Goal: Transaction & Acquisition: Book appointment/travel/reservation

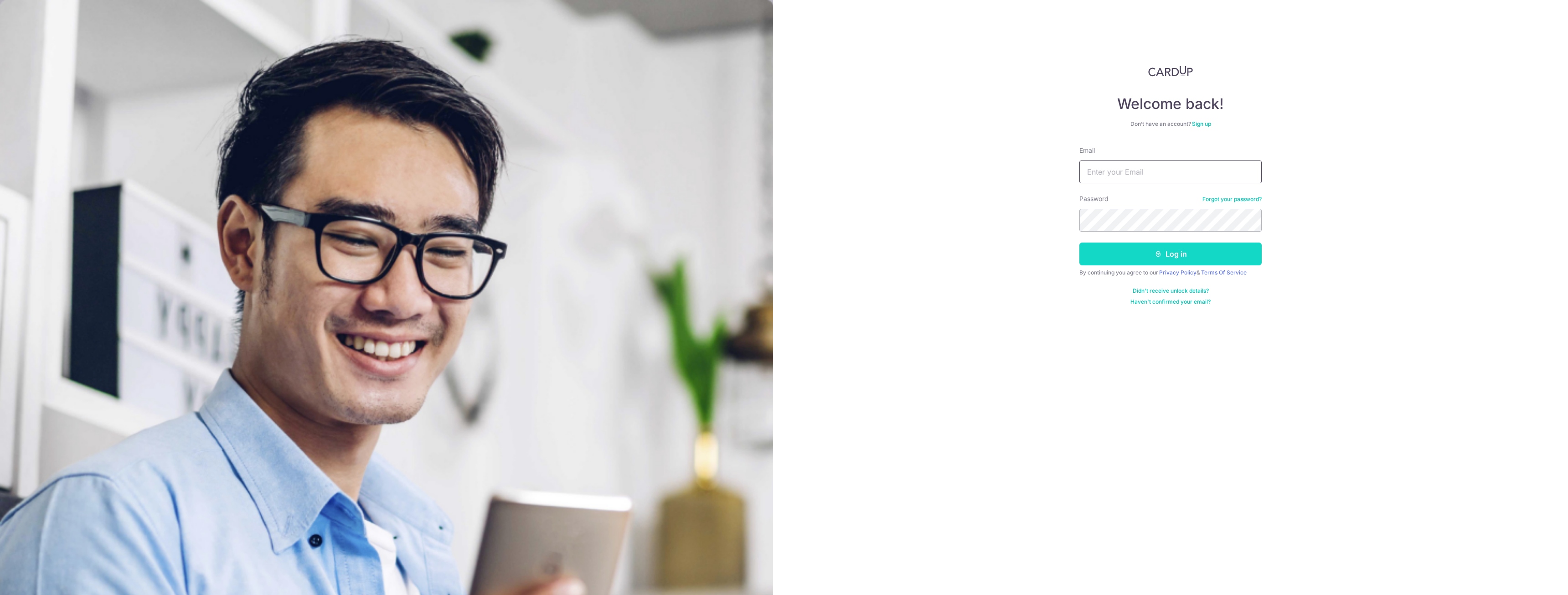
type input "tanyingnee@gmail.com"
click at [1144, 245] on button "Log in" at bounding box center [1171, 254] width 183 height 23
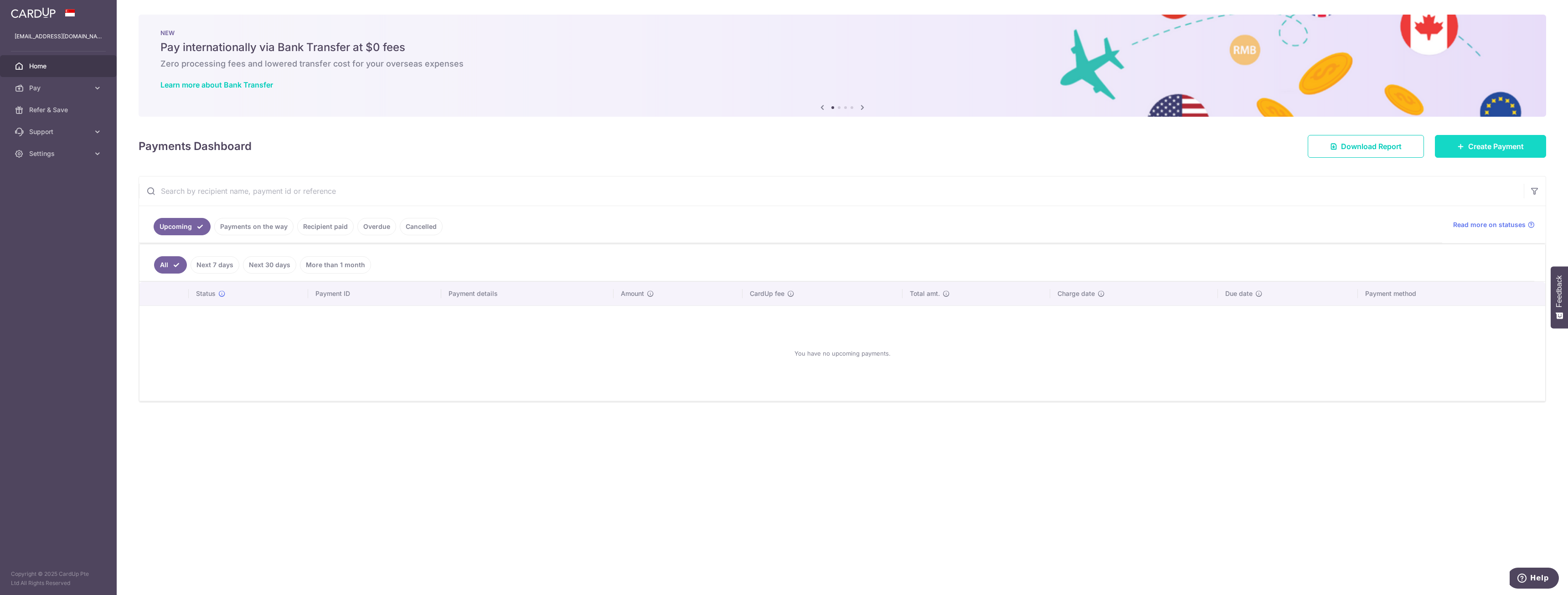
click at [1496, 140] on link "Create Payment" at bounding box center [1491, 146] width 111 height 23
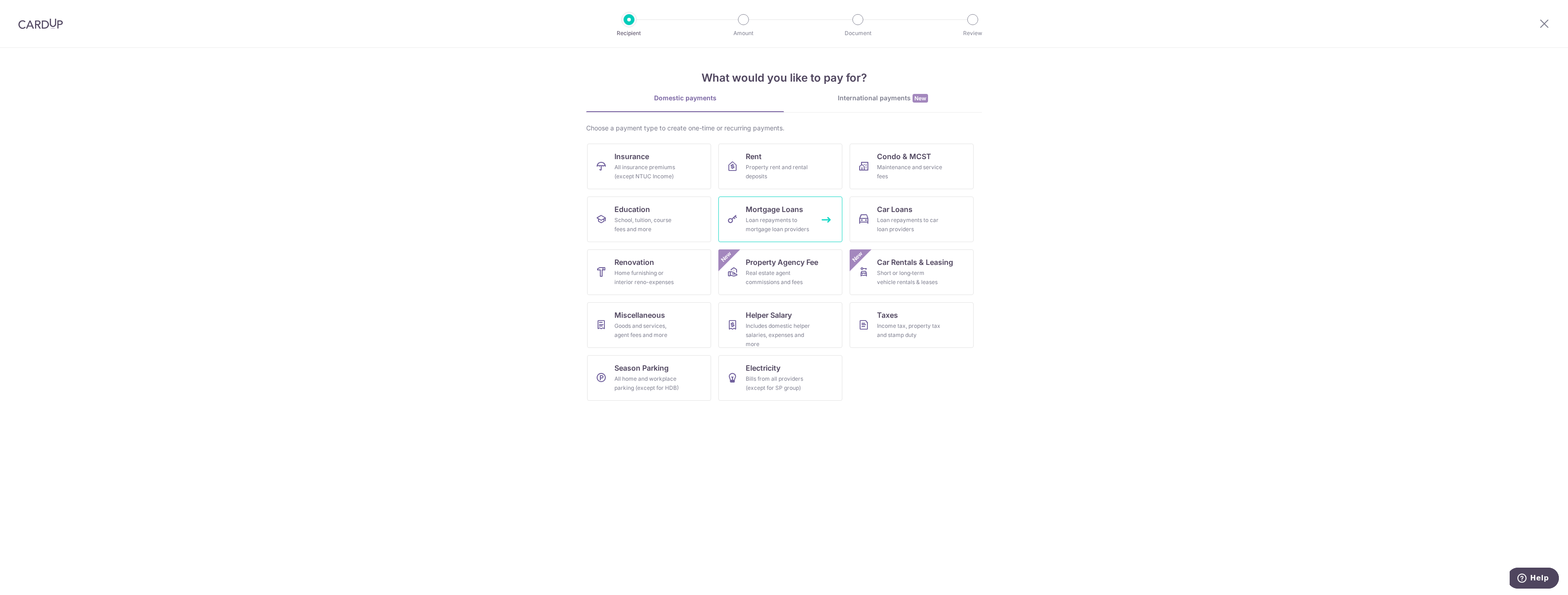
click at [764, 218] on div "Loan repayments to mortgage loan providers" at bounding box center [778, 224] width 66 height 18
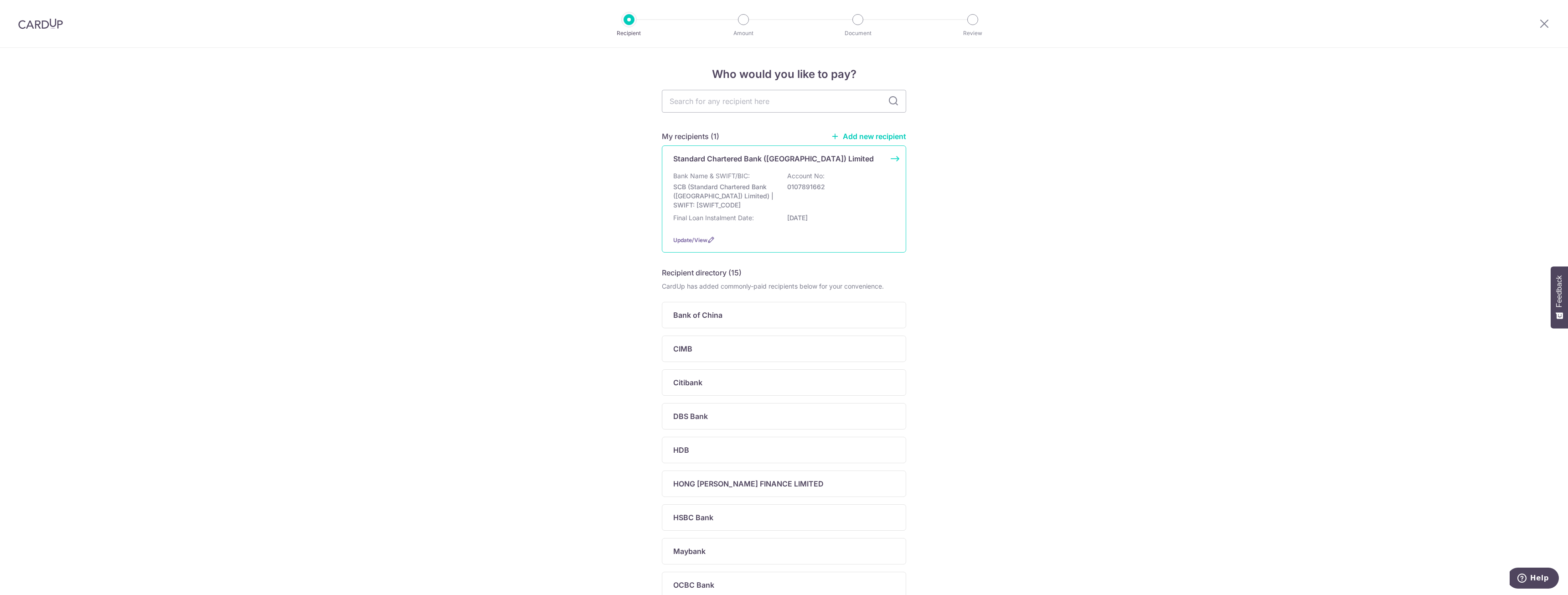
click at [783, 228] on div "Standard Chartered Bank (Singapore) Limited Bank Name & SWIFT/BIC: SCB (Standar…" at bounding box center [784, 199] width 245 height 107
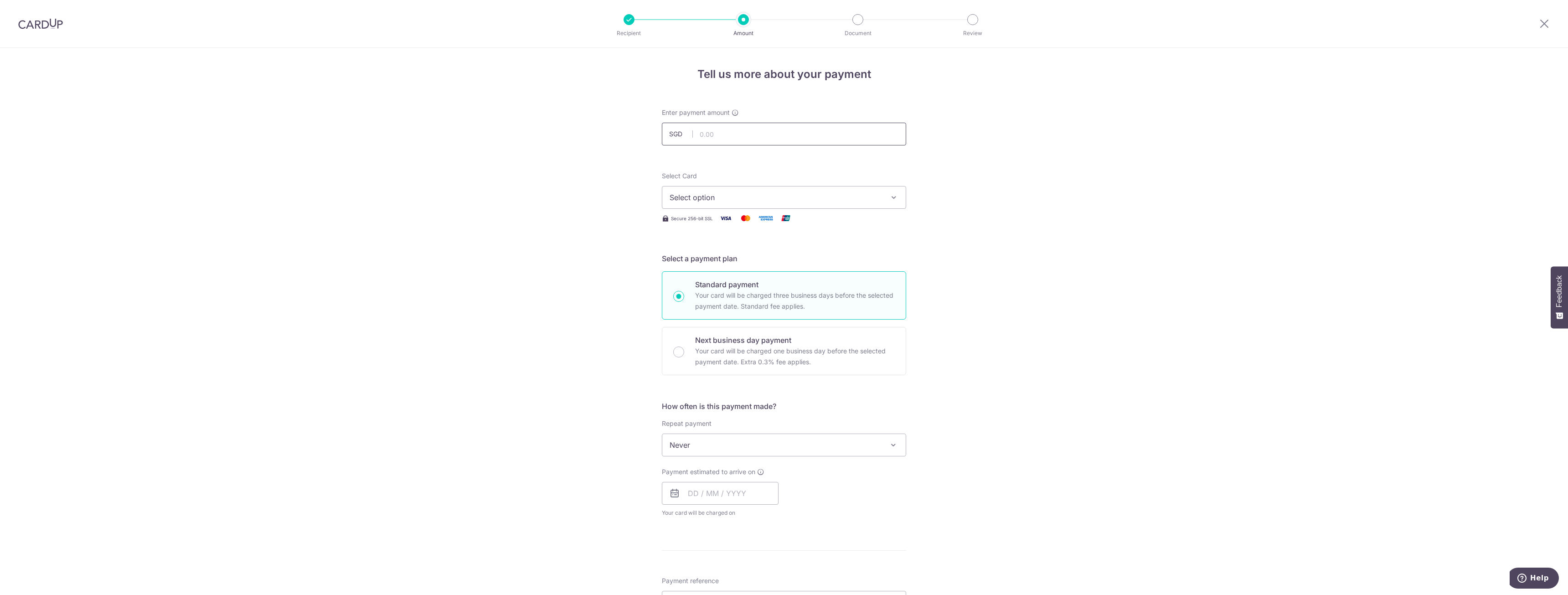
click at [760, 139] on input "text" at bounding box center [784, 134] width 245 height 23
type input "540.01"
click at [768, 204] on button "Select option" at bounding box center [784, 198] width 245 height 23
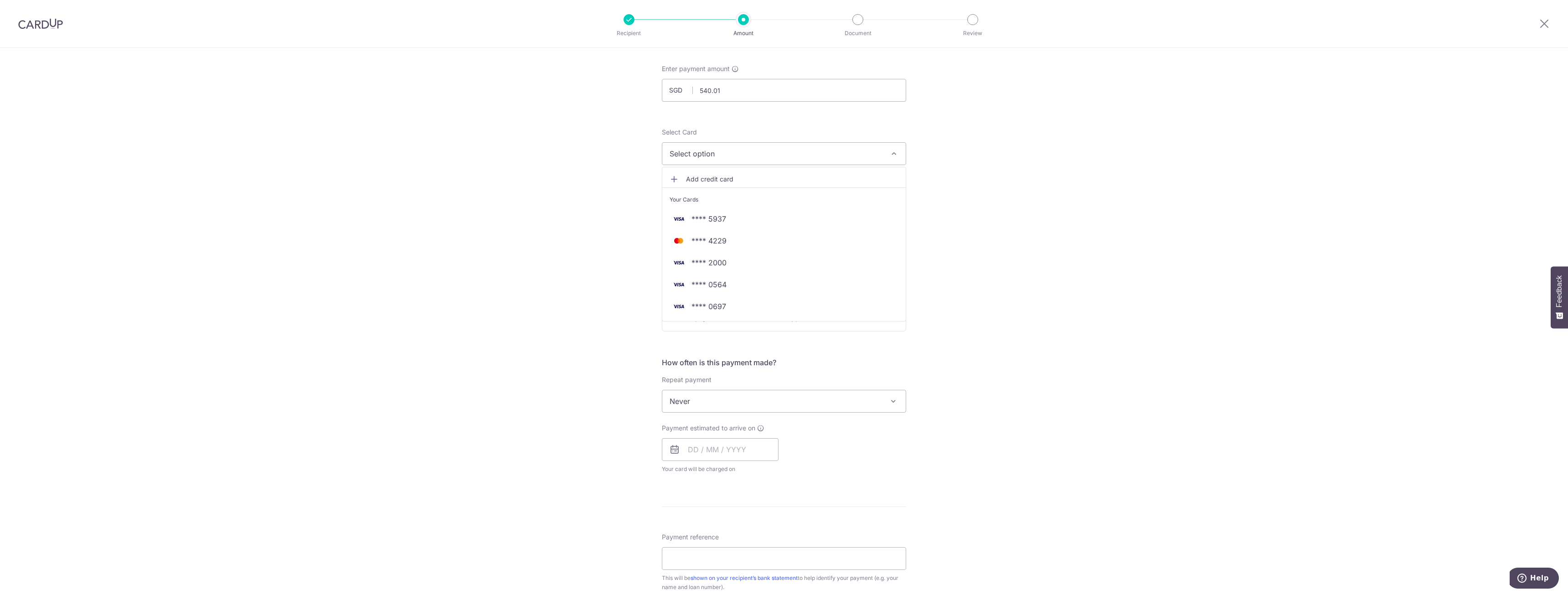
click at [733, 185] on link "Add credit card" at bounding box center [784, 179] width 244 height 16
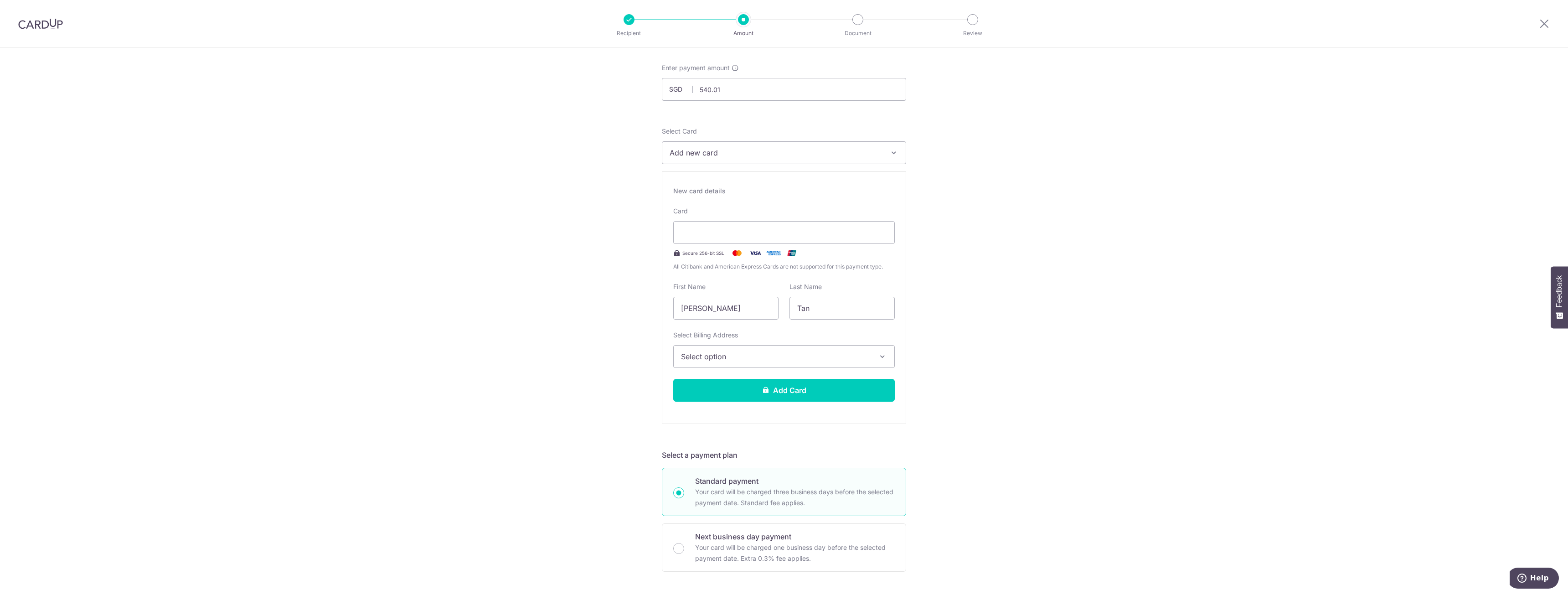
scroll to position [45, 0]
click at [759, 298] on input "Ying Nee" at bounding box center [726, 308] width 105 height 23
drag, startPoint x: 735, startPoint y: 305, endPoint x: 479, endPoint y: 311, distance: 256.1
click at [481, 312] on div "Tell us more about your payment Enter payment amount SGD 540.01 540.01 Select C…" at bounding box center [784, 536] width 1568 height 1066
type input "Yee Foong"
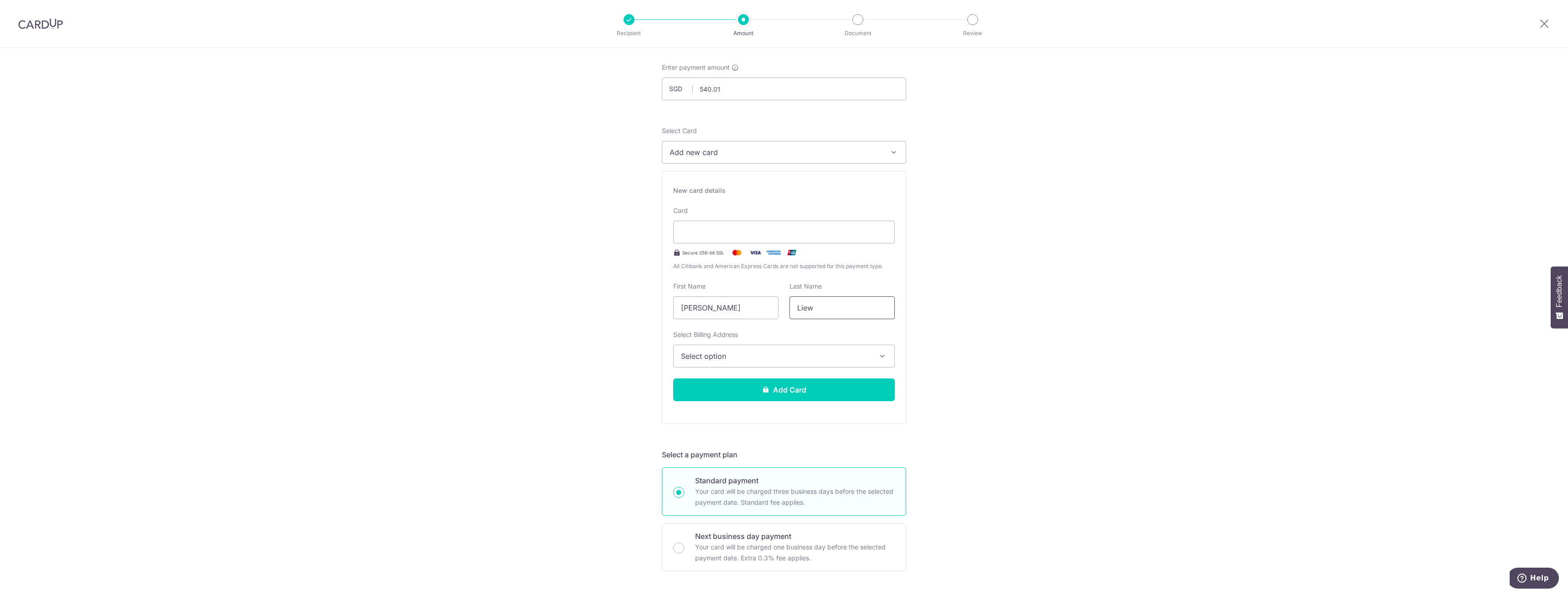
type input "Liew"
click at [715, 356] on span "Select option" at bounding box center [776, 356] width 189 height 11
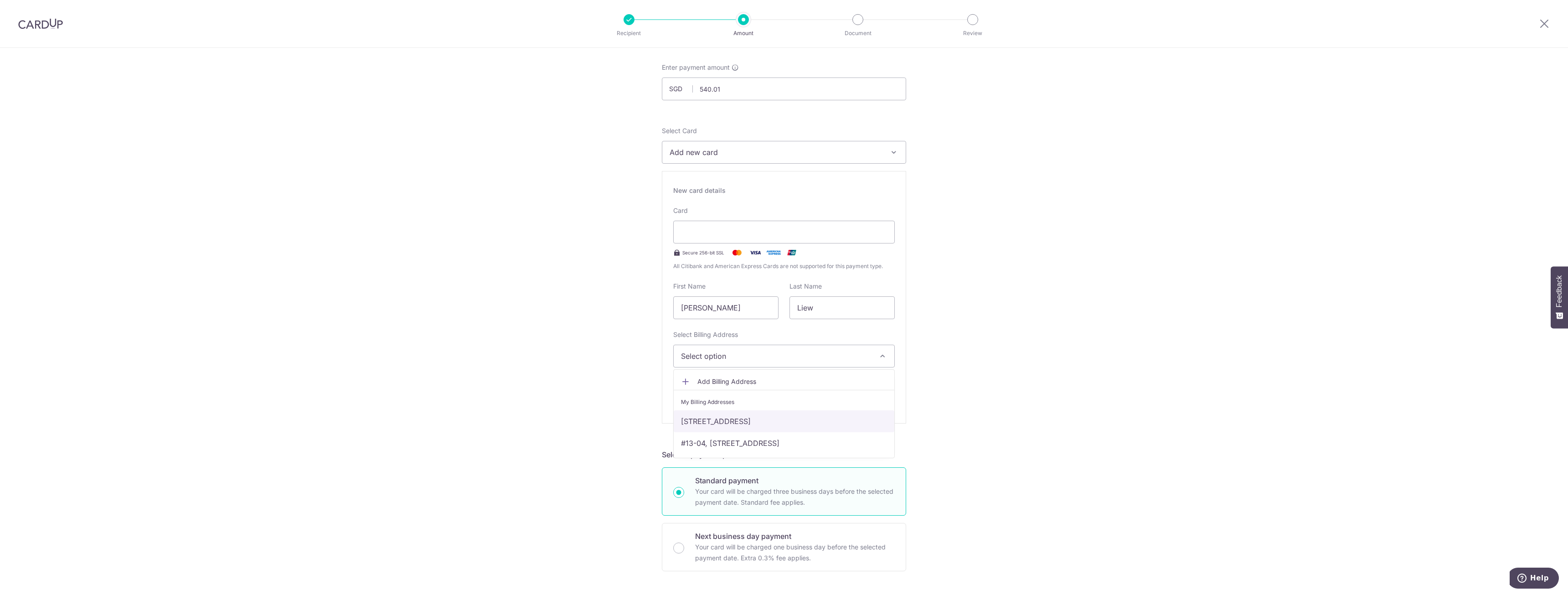
click at [719, 420] on link "10 Mount Sophia, #05-35, Singapore, Singapore, Singapore-228459" at bounding box center [784, 421] width 220 height 22
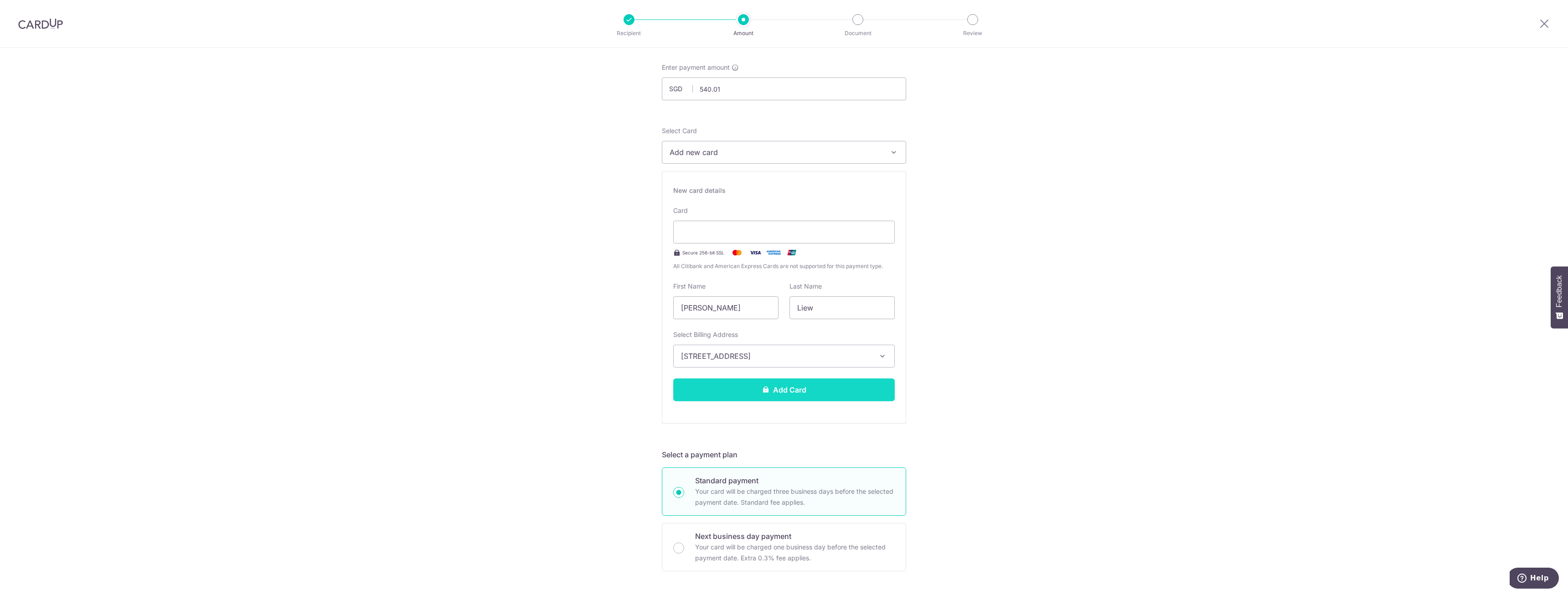
click at [767, 391] on icon at bounding box center [766, 390] width 8 height 8
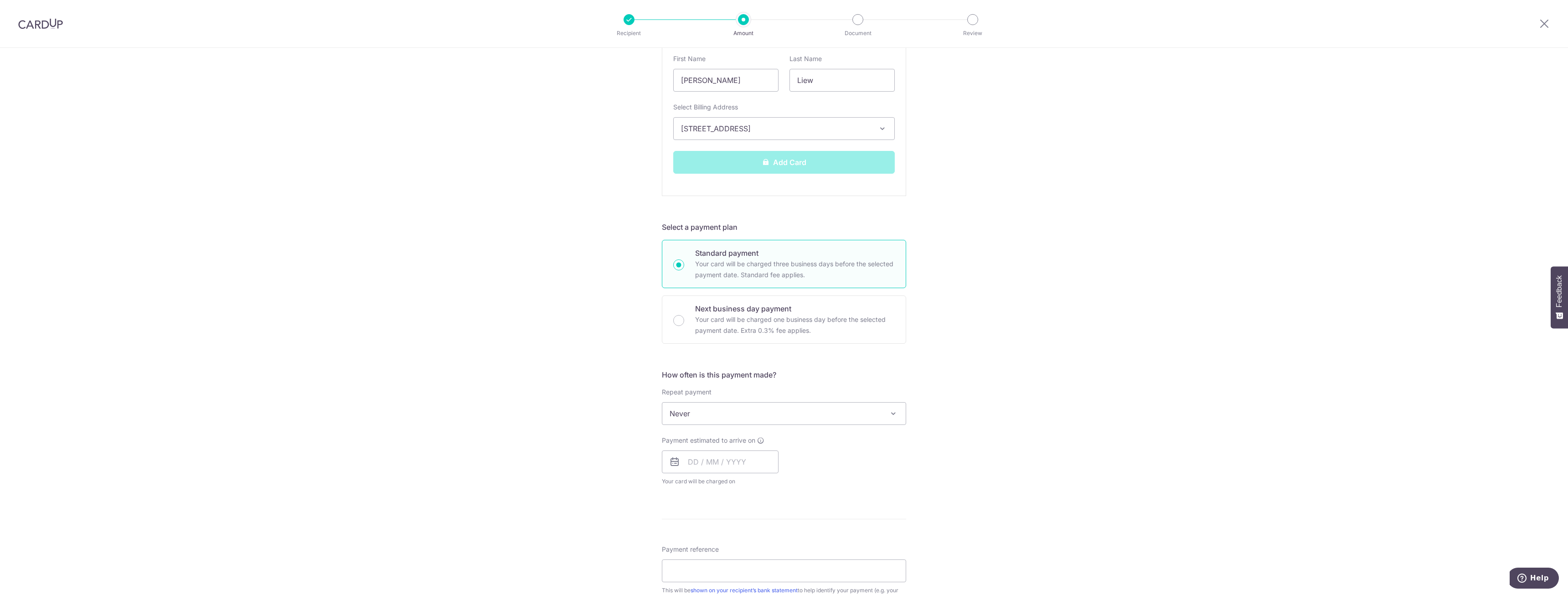
scroll to position [273, 0]
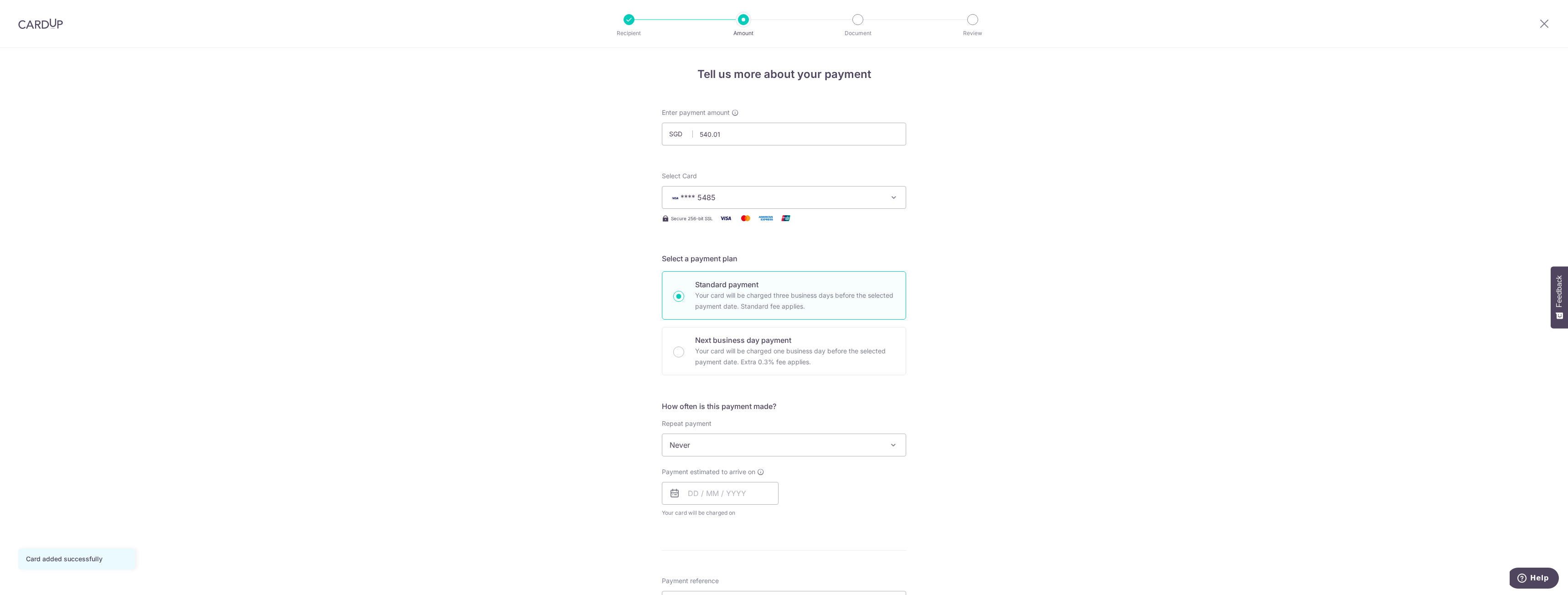
click at [733, 441] on span "Never" at bounding box center [784, 444] width 244 height 22
select select "3"
click at [716, 493] on input "text" at bounding box center [720, 493] width 117 height 23
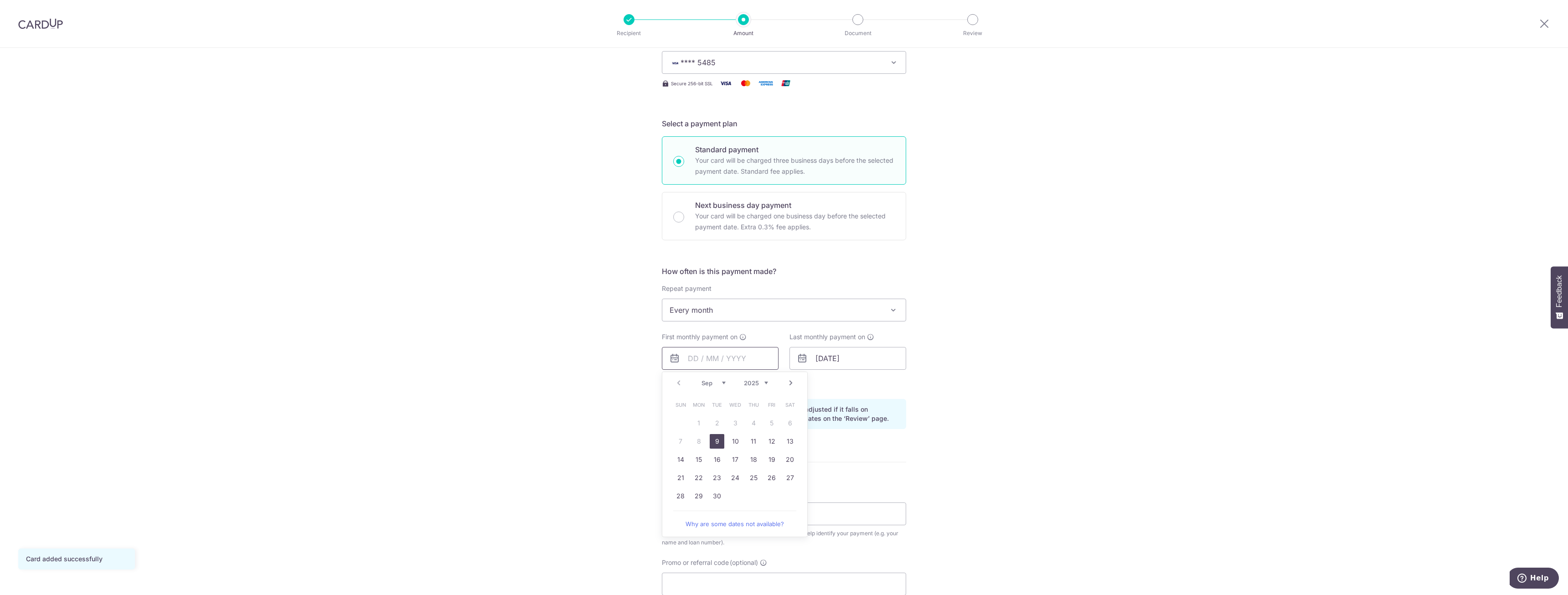
scroll to position [137, 0]
click at [716, 436] on link "9" at bounding box center [716, 439] width 14 height 14
type input "09/09/2025"
click at [861, 362] on input "01/04/2052" at bounding box center [848, 357] width 117 height 23
click at [883, 381] on select "2024 2025 2026 2027 2028 2029 2030 2031 2032 2033 2034 2035" at bounding box center [884, 381] width 24 height 8
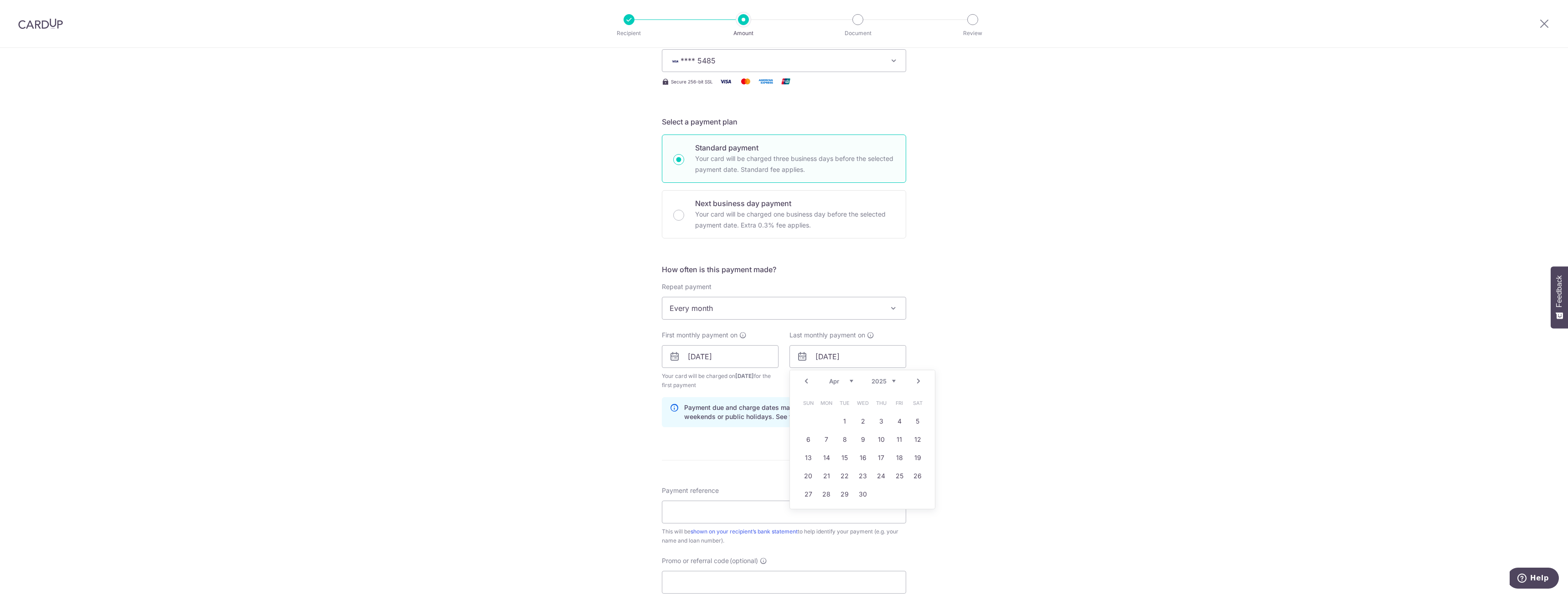
click at [844, 385] on div "Prev Next Jan Feb Mar Apr May Jun Jul Aug Sep Oct Nov Dec 2024 2025 2026 2027 2…" at bounding box center [862, 380] width 145 height 22
click at [843, 379] on select "Jan Feb Mar Apr May Jun Jul Aug Sep Oct Nov Dec" at bounding box center [841, 381] width 24 height 8
click at [845, 494] on link "30" at bounding box center [844, 493] width 14 height 14
type input "30/12/2025"
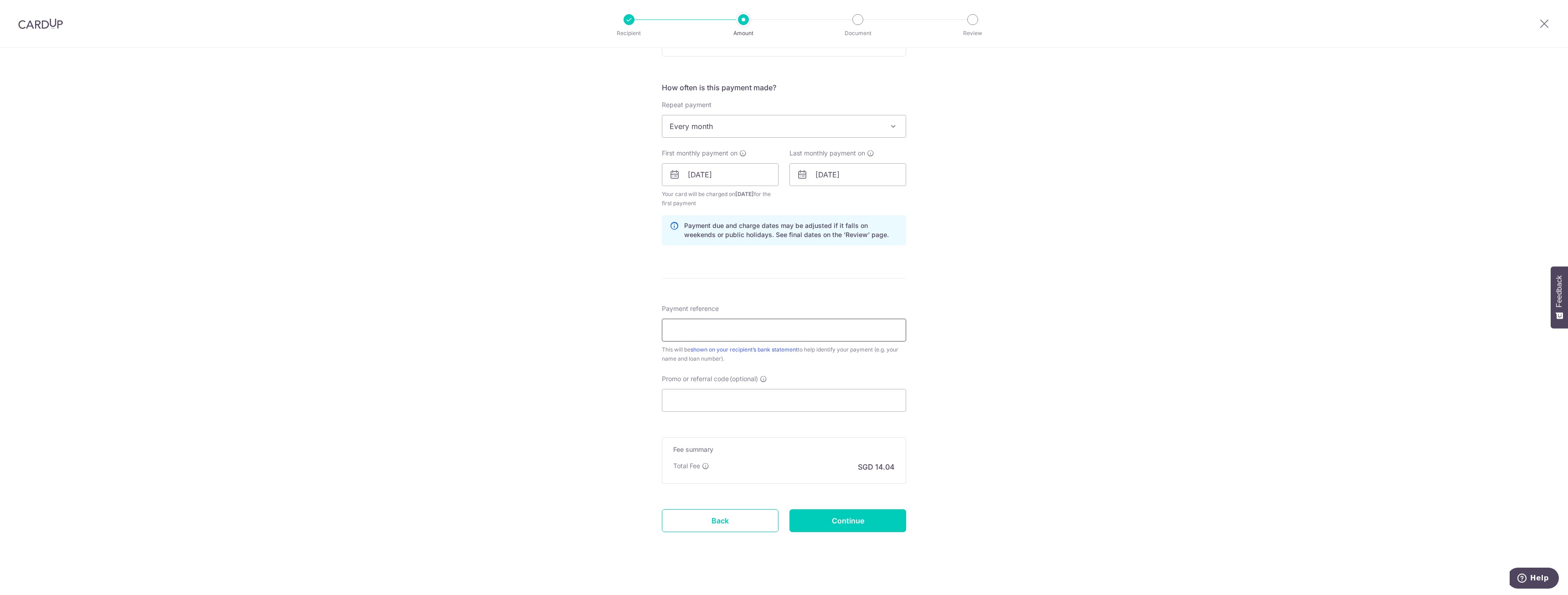
scroll to position [319, 0]
click at [703, 331] on input "Payment reference" at bounding box center [784, 330] width 245 height 23
type input "Home Mort"
click at [701, 400] on input "Promo or referral code (optional)" at bounding box center [784, 400] width 245 height 23
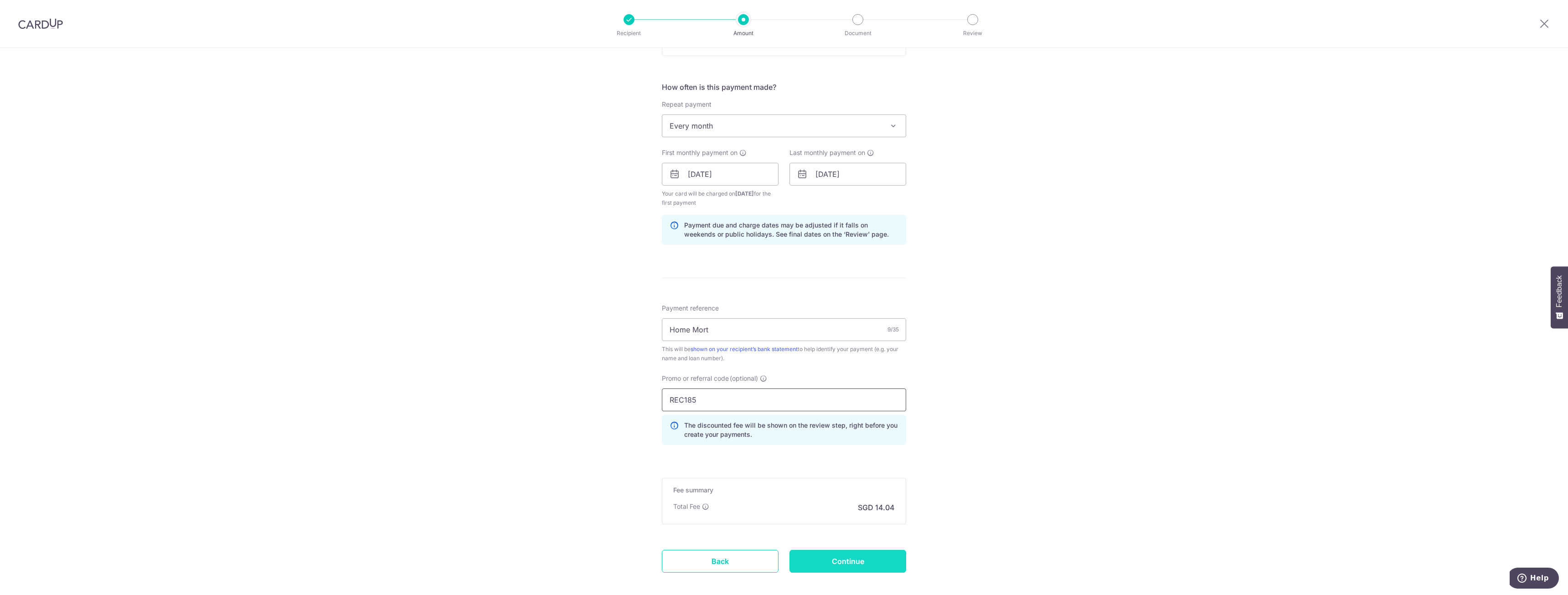
type input "REC185"
click at [850, 552] on input "Continue" at bounding box center [848, 561] width 117 height 23
type input "Create Schedule"
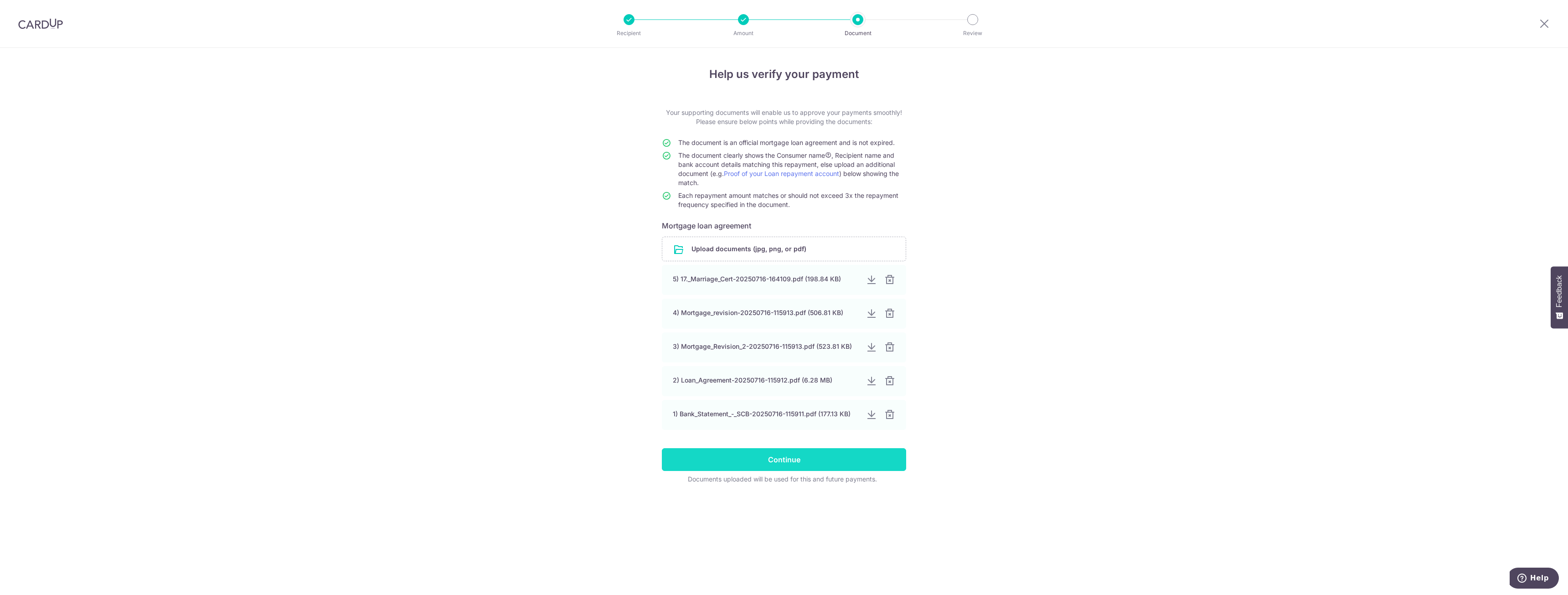
click at [806, 455] on input "Continue" at bounding box center [784, 459] width 245 height 23
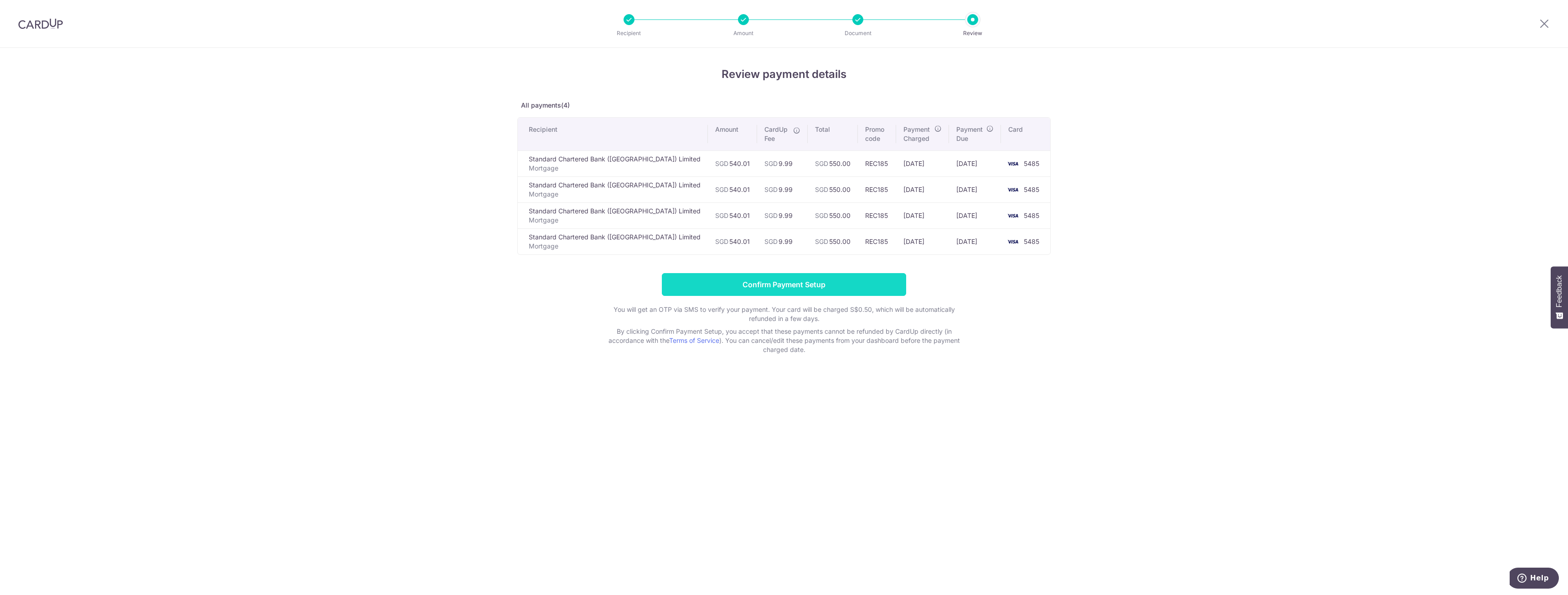
click at [798, 286] on input "Confirm Payment Setup" at bounding box center [784, 284] width 245 height 23
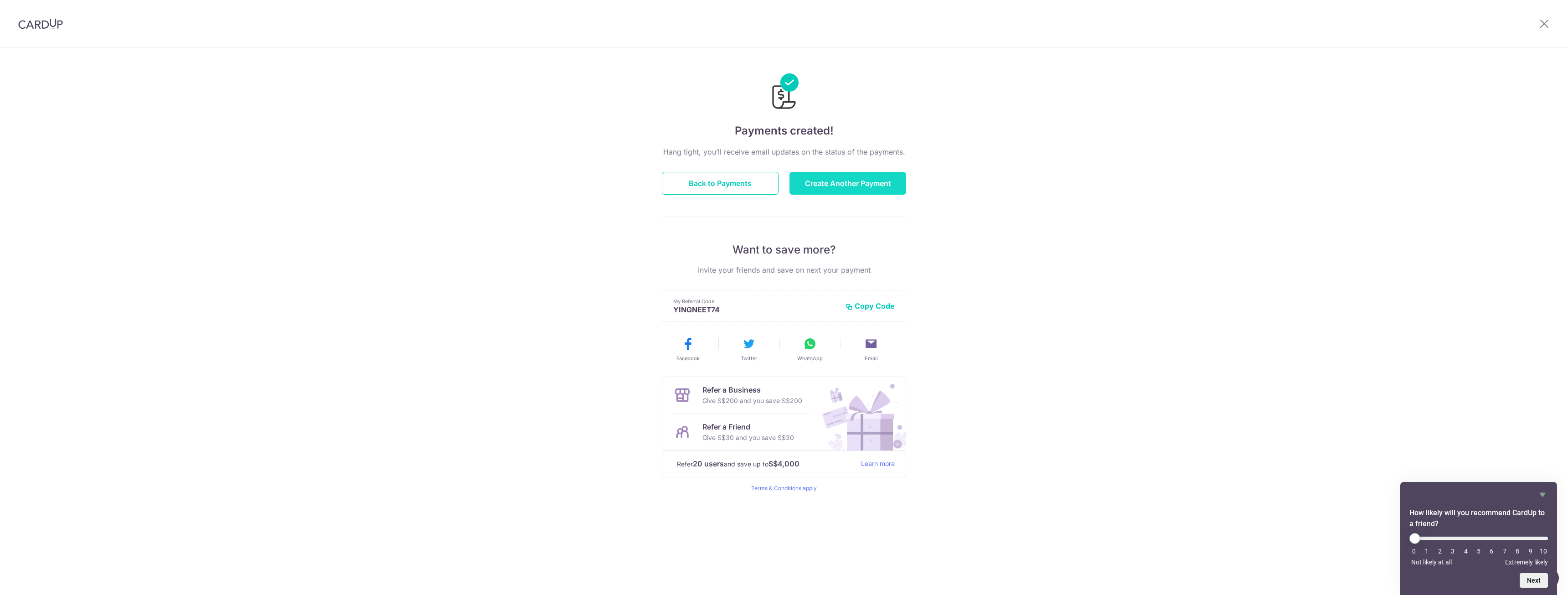
click at [839, 184] on button "Create Another Payment" at bounding box center [848, 184] width 117 height 23
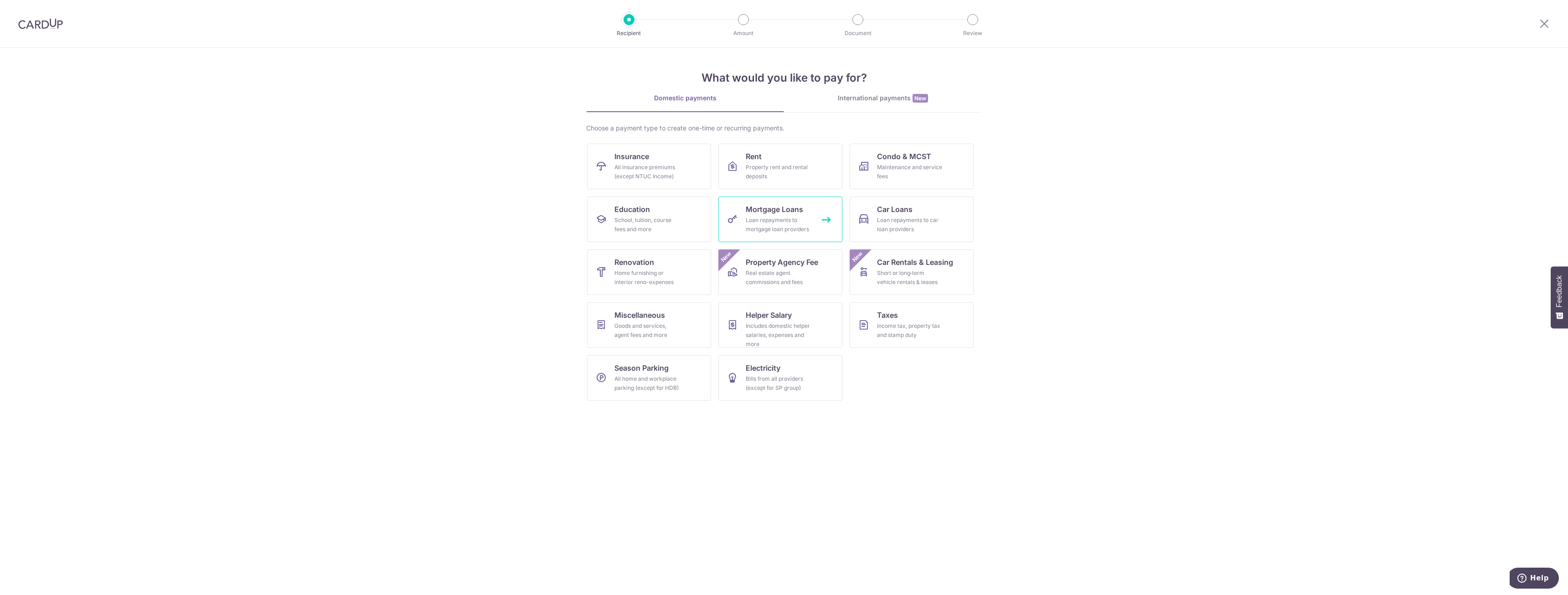
click at [763, 225] on div "Loan repayments to mortgage loan providers" at bounding box center [778, 224] width 66 height 18
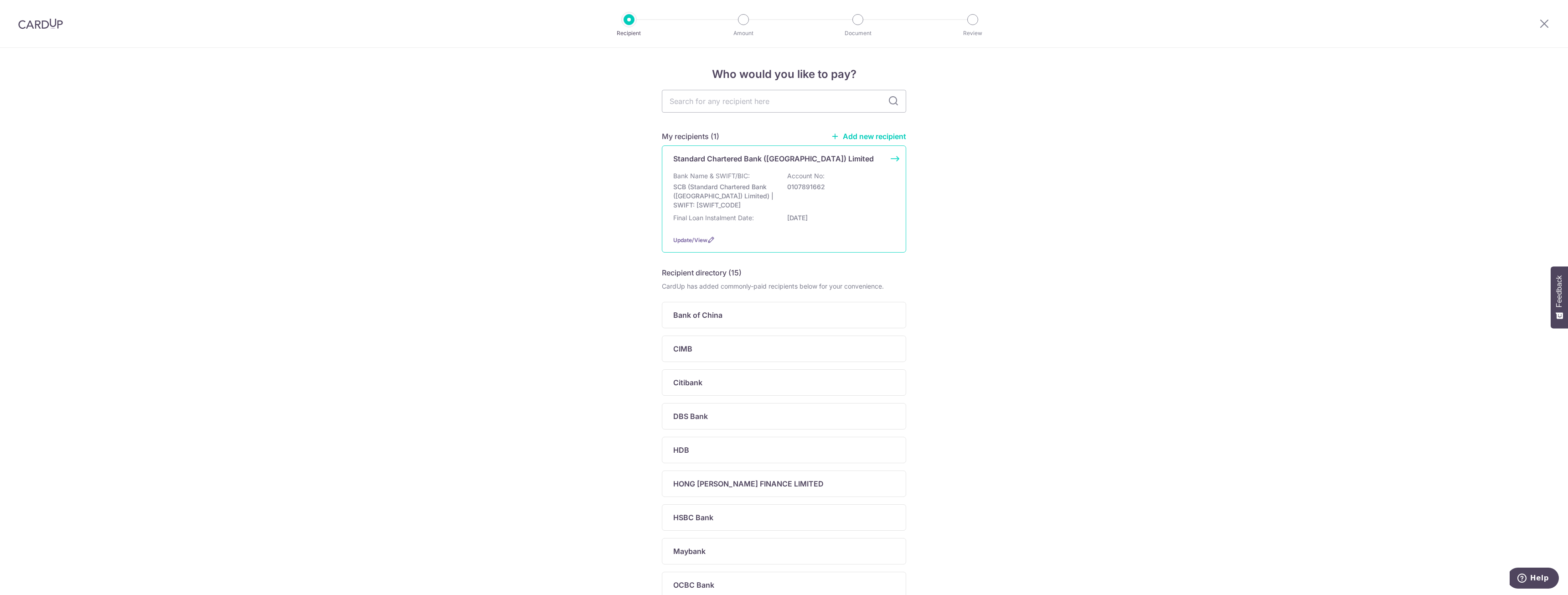
click at [763, 181] on div "Bank Name & SWIFT/BIC: SCB (Standard Chartered Bank (Singapore) Limited) | SWIF…" at bounding box center [783, 190] width 221 height 39
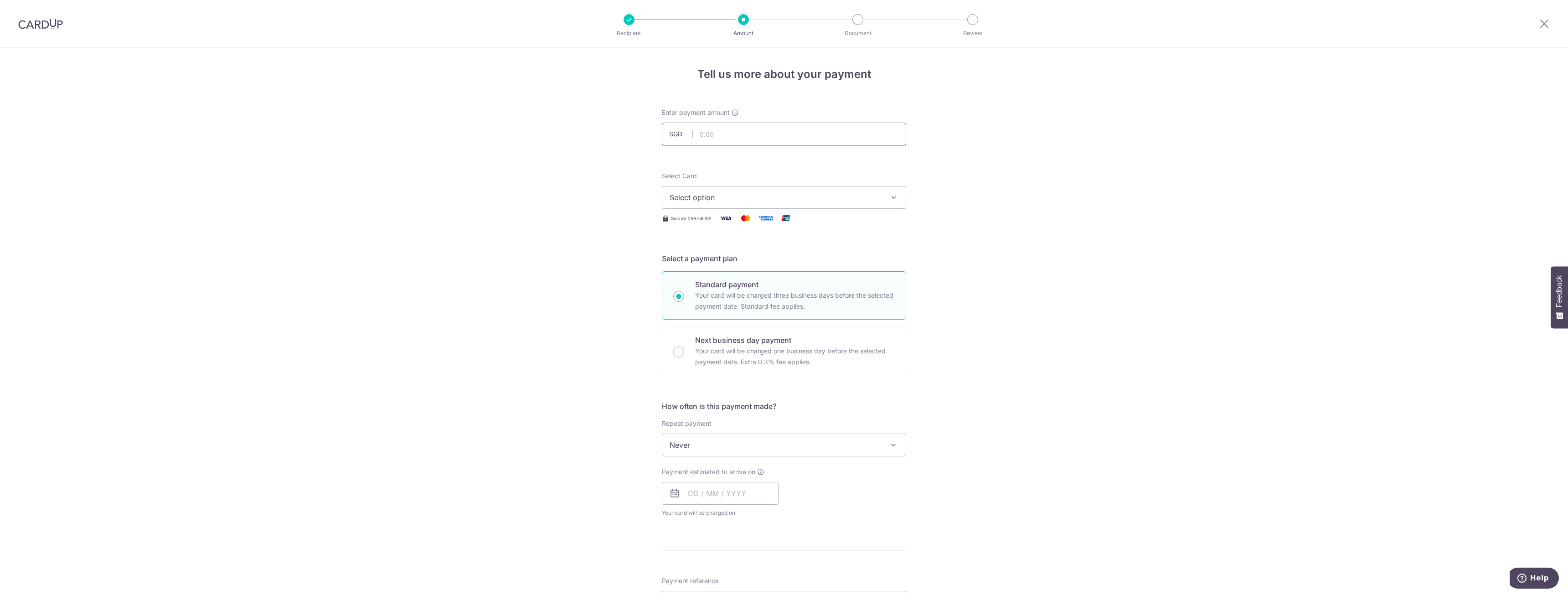
click at [726, 132] on input "text" at bounding box center [784, 134] width 245 height 23
type input "540.02"
click at [748, 203] on button "Select option" at bounding box center [784, 198] width 245 height 23
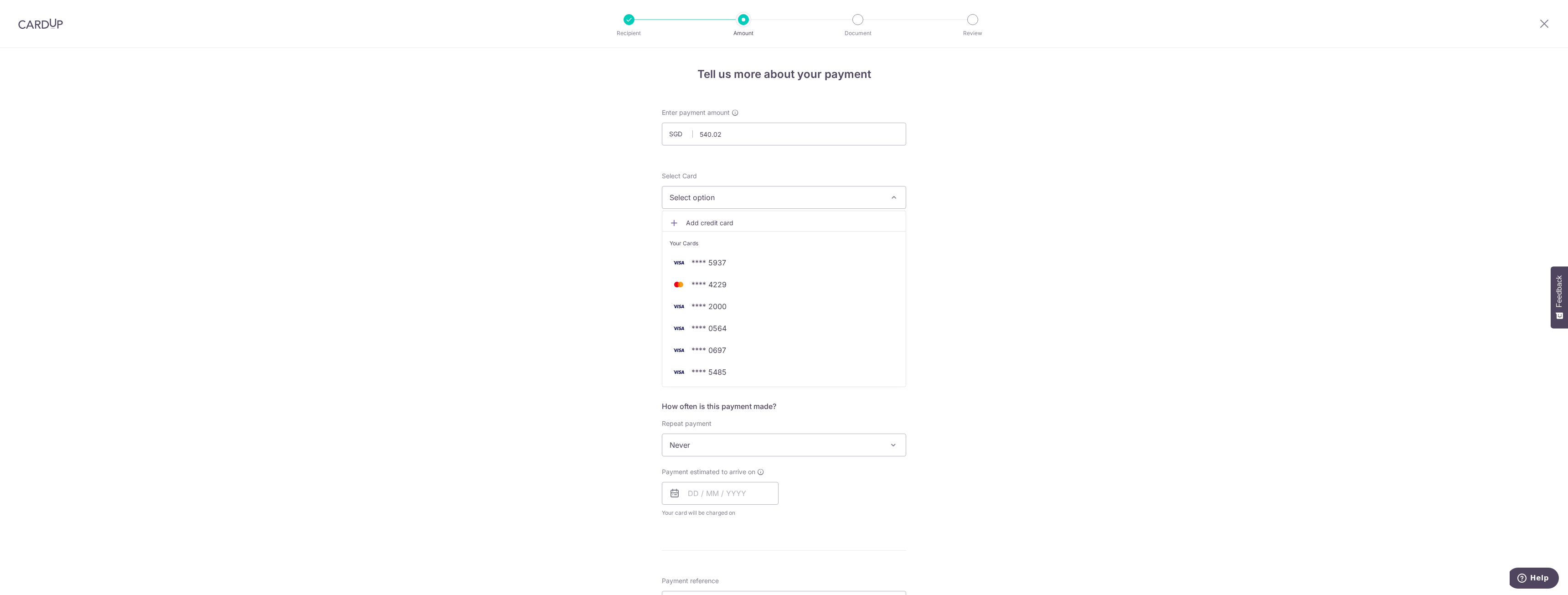
click at [727, 220] on span "Add credit card" at bounding box center [792, 223] width 213 height 9
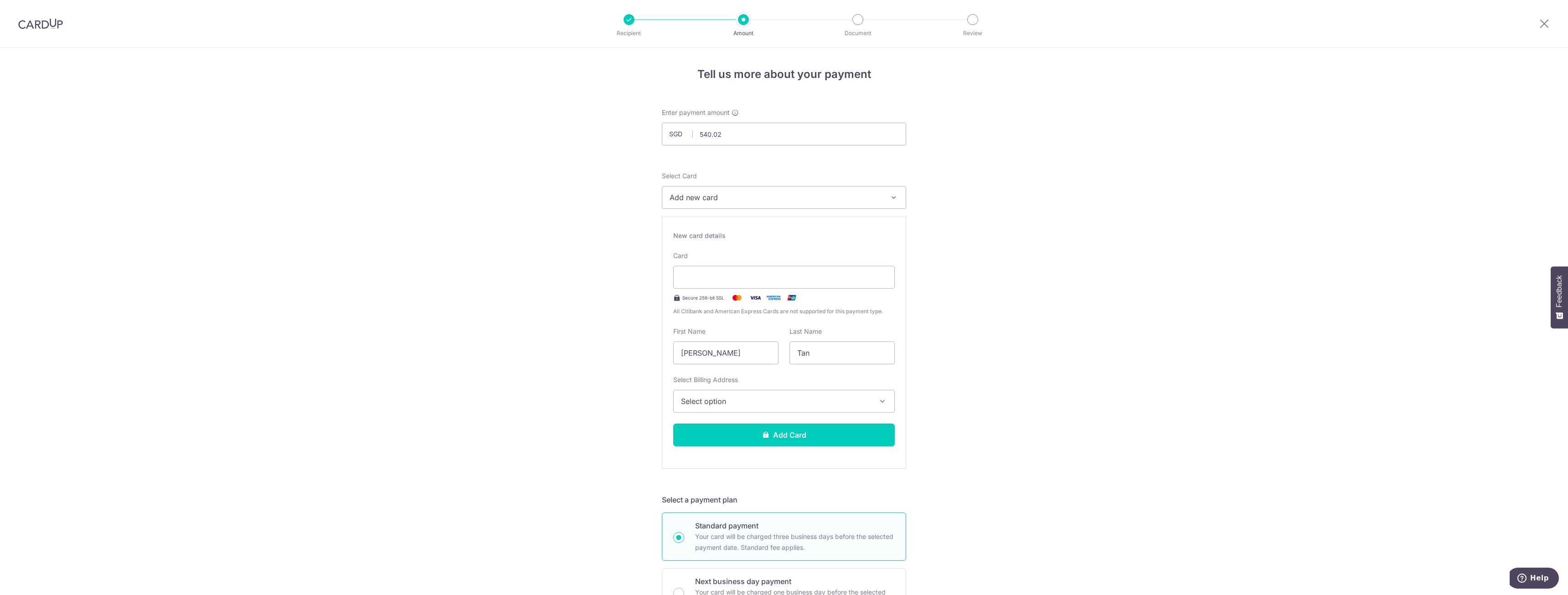
click at [722, 405] on span "Select option" at bounding box center [776, 401] width 189 height 11
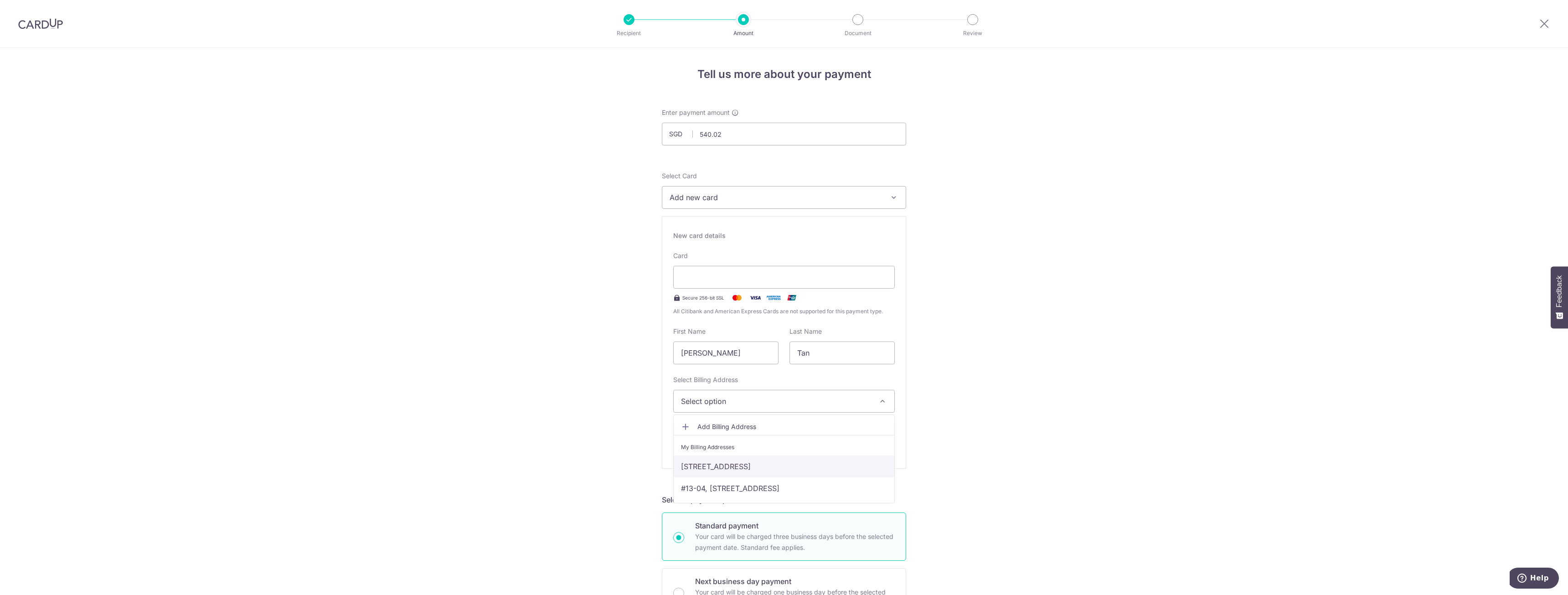
click at [715, 460] on link "10 Mount Sophia, #05-35, Singapore, Singapore, Singapore-228459" at bounding box center [784, 466] width 220 height 22
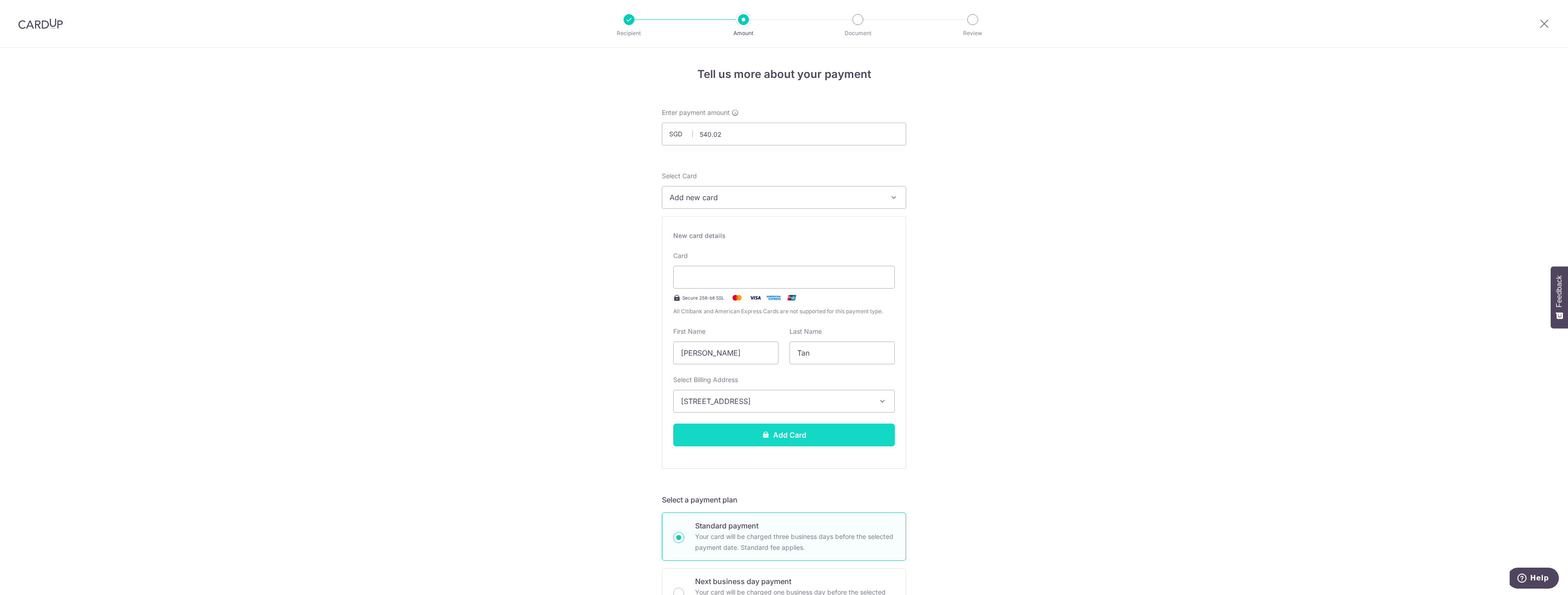
click at [816, 430] on button "Add Card" at bounding box center [783, 435] width 221 height 23
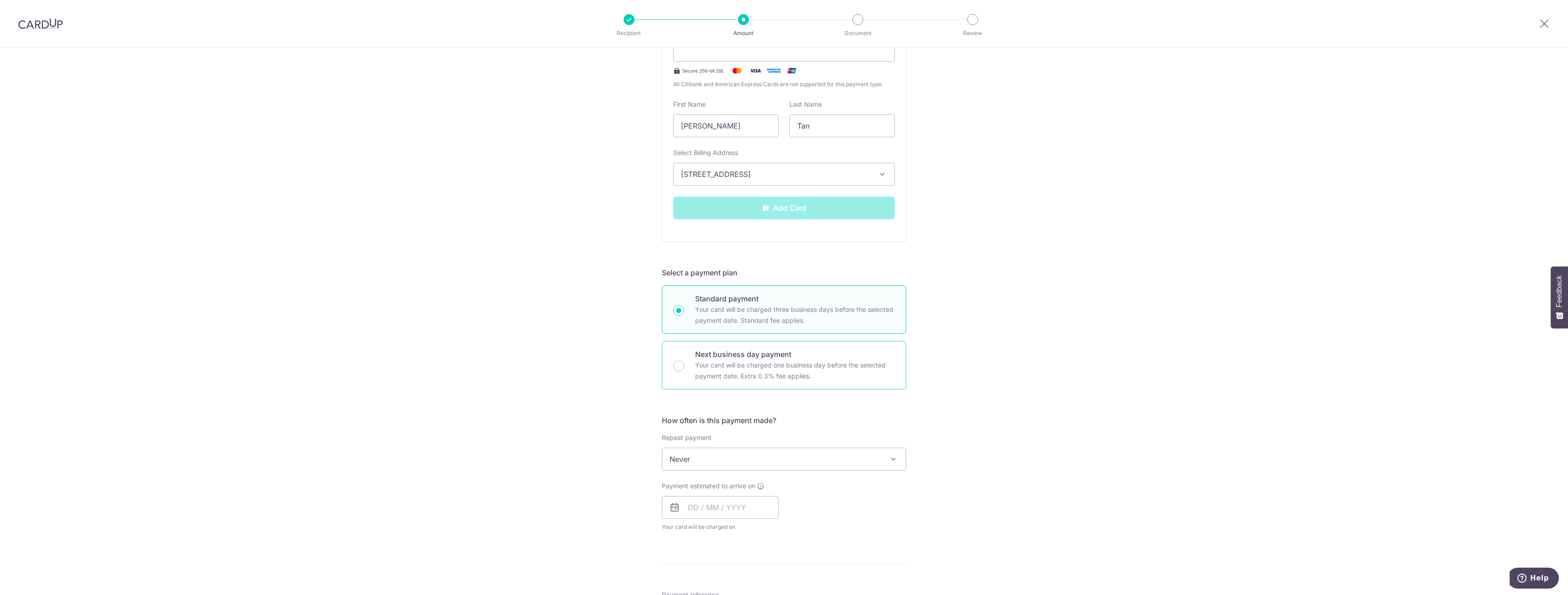
scroll to position [228, 0]
click at [684, 458] on span "Never" at bounding box center [784, 458] width 244 height 22
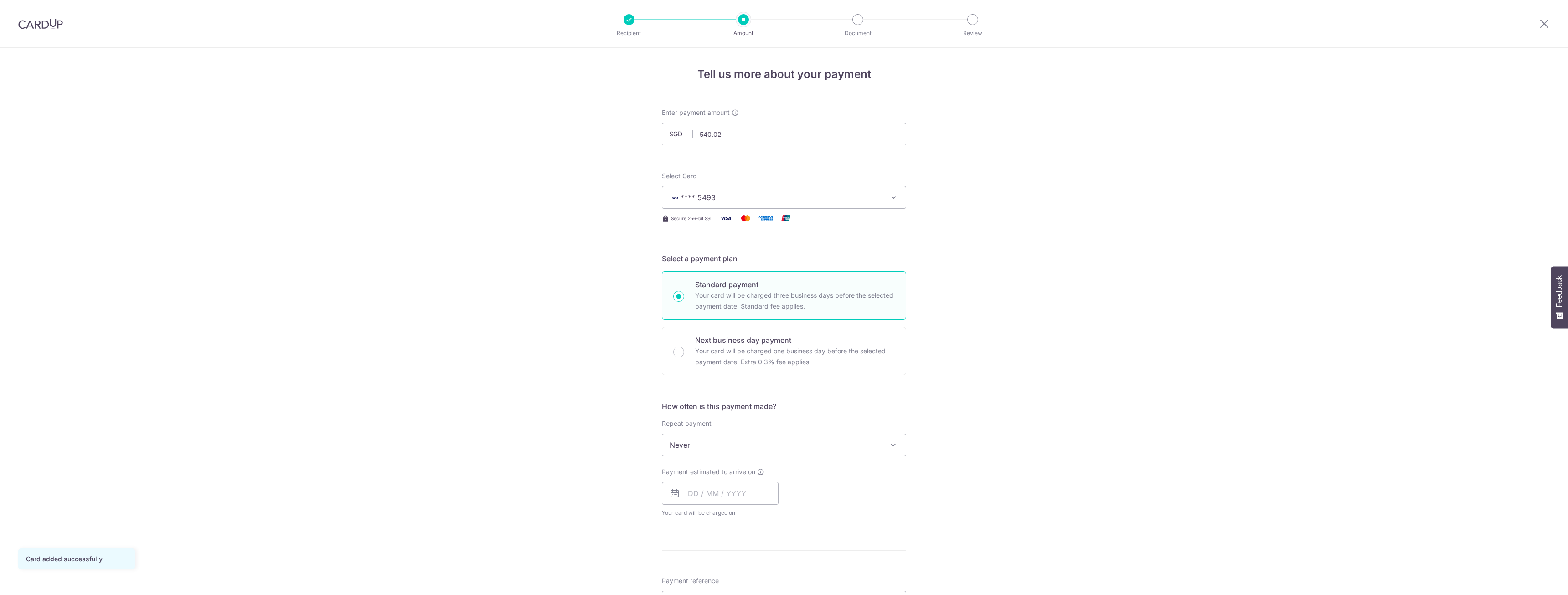
click at [719, 435] on span "Never" at bounding box center [784, 444] width 244 height 22
select select "3"
click at [711, 493] on input "text" at bounding box center [720, 493] width 117 height 23
click at [713, 573] on link "9" at bounding box center [716, 575] width 14 height 14
type input "[DATE]"
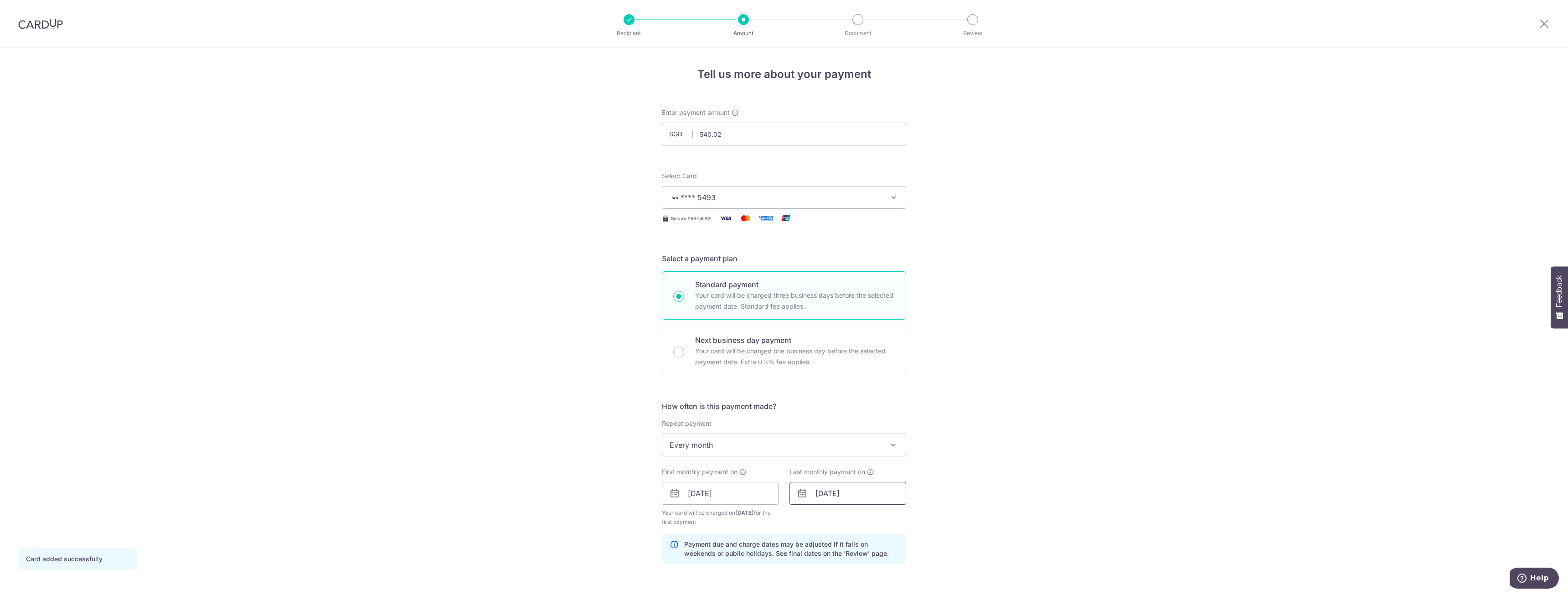
click at [839, 495] on input "01/04/2052" at bounding box center [848, 493] width 117 height 23
click at [885, 518] on select "2024 2025 2026 2027 2028 2029 2030 2031 2032 2033 2034 2035" at bounding box center [884, 518] width 24 height 8
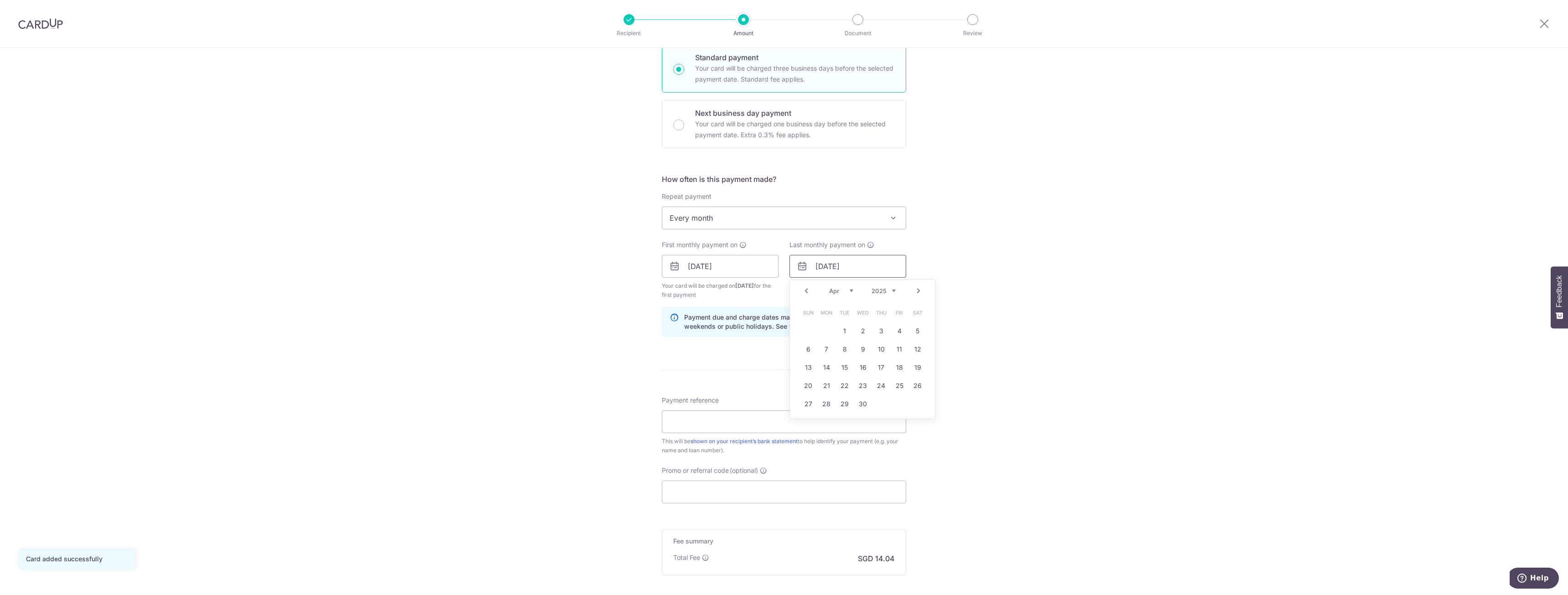
scroll to position [228, 0]
click at [837, 284] on div "Prev Next Jan Feb Mar Apr May Jun Jul Aug Sep Oct Nov Dec 2024 2025 2026 2027 2…" at bounding box center [862, 289] width 145 height 22
click at [840, 294] on div "Prev Next Jan Feb Mar Apr May Jun Jul Aug Sep Oct Nov Dec 2024 2025 2026 2027 2…" at bounding box center [862, 289] width 145 height 22
click at [844, 289] on select "Jan Feb Mar Apr May Jun Jul Aug Sep Oct Nov Dec" at bounding box center [841, 290] width 24 height 8
click at [844, 403] on link "30" at bounding box center [844, 402] width 14 height 14
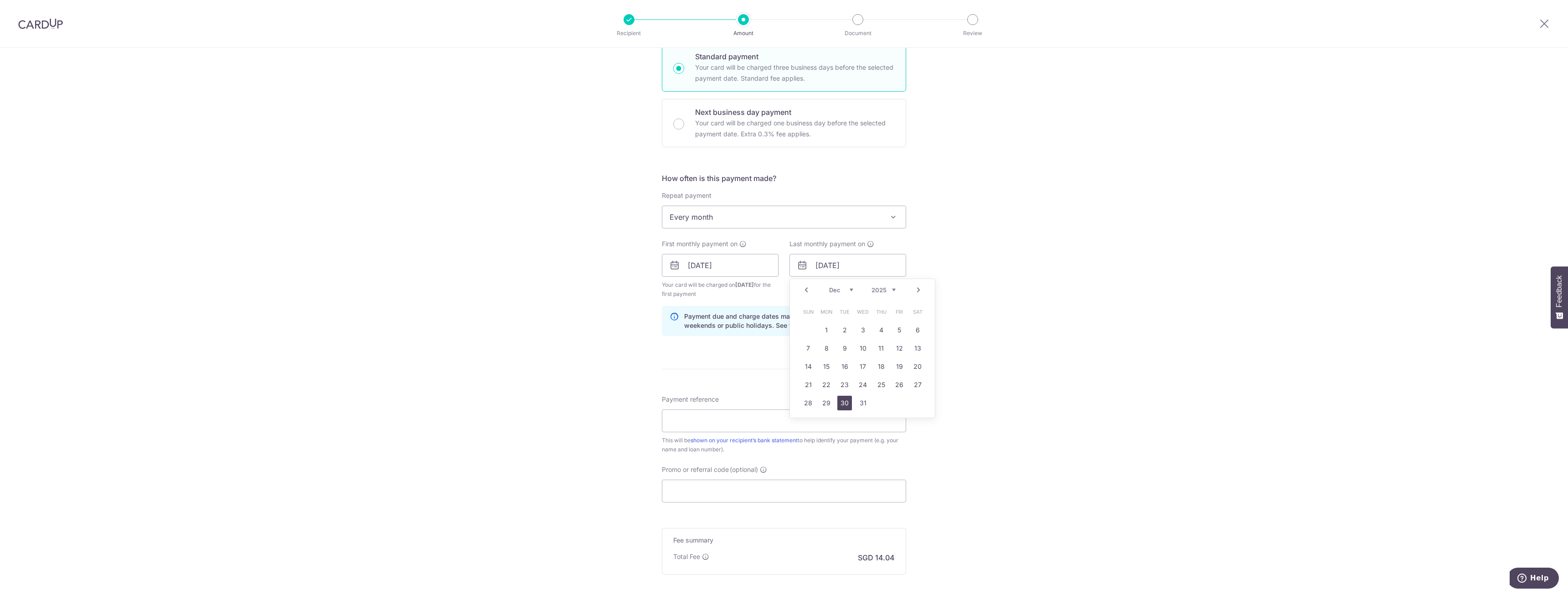
type input "30/12/2025"
click at [680, 422] on input "Payment reference" at bounding box center [784, 421] width 245 height 23
type input "Home Mort"
click at [713, 485] on input "Promo or referral code (optional)" at bounding box center [784, 491] width 245 height 23
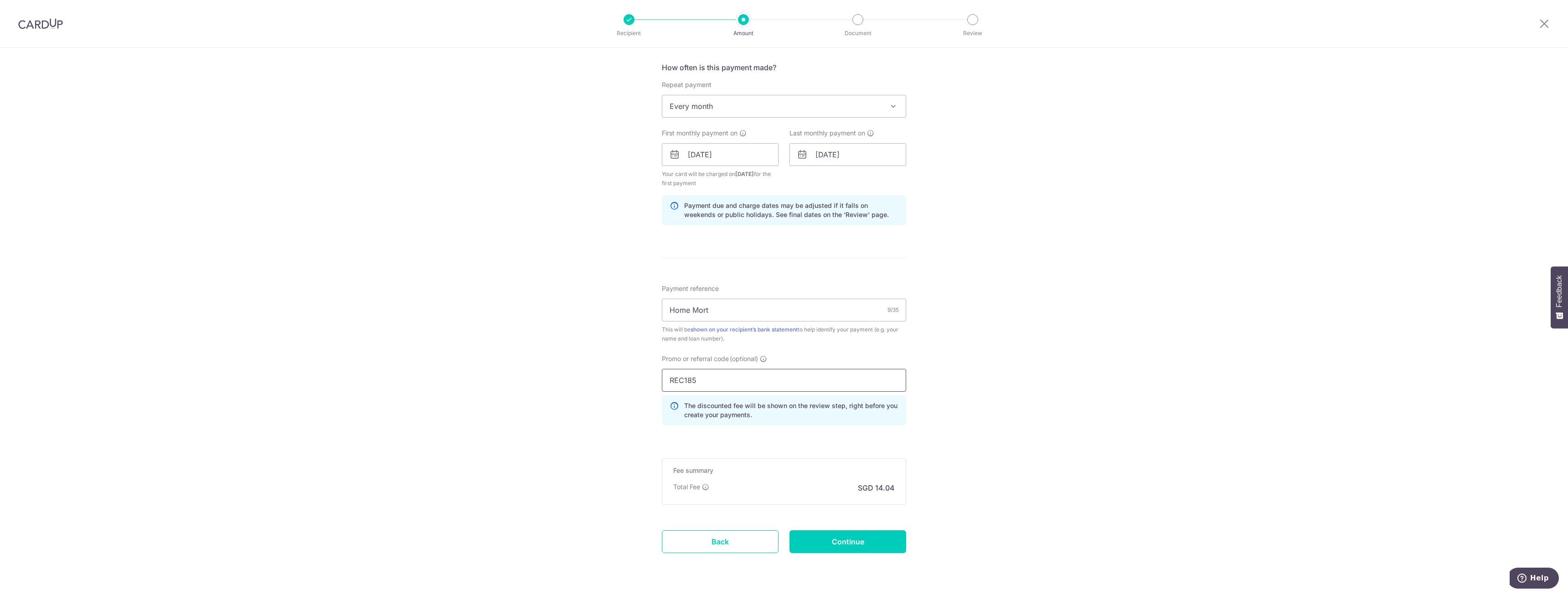
scroll to position [365, 0]
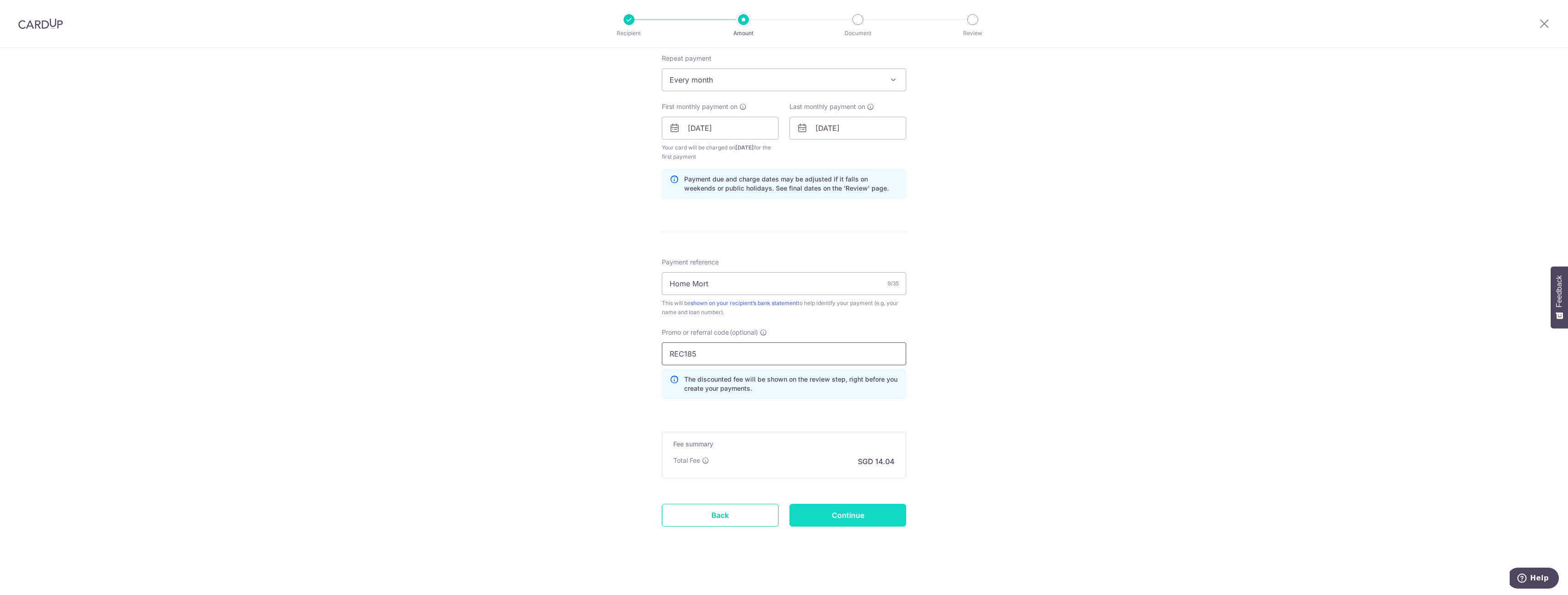
type input "REC185"
click at [836, 516] on input "Continue" at bounding box center [848, 515] width 117 height 23
type input "Create Schedule"
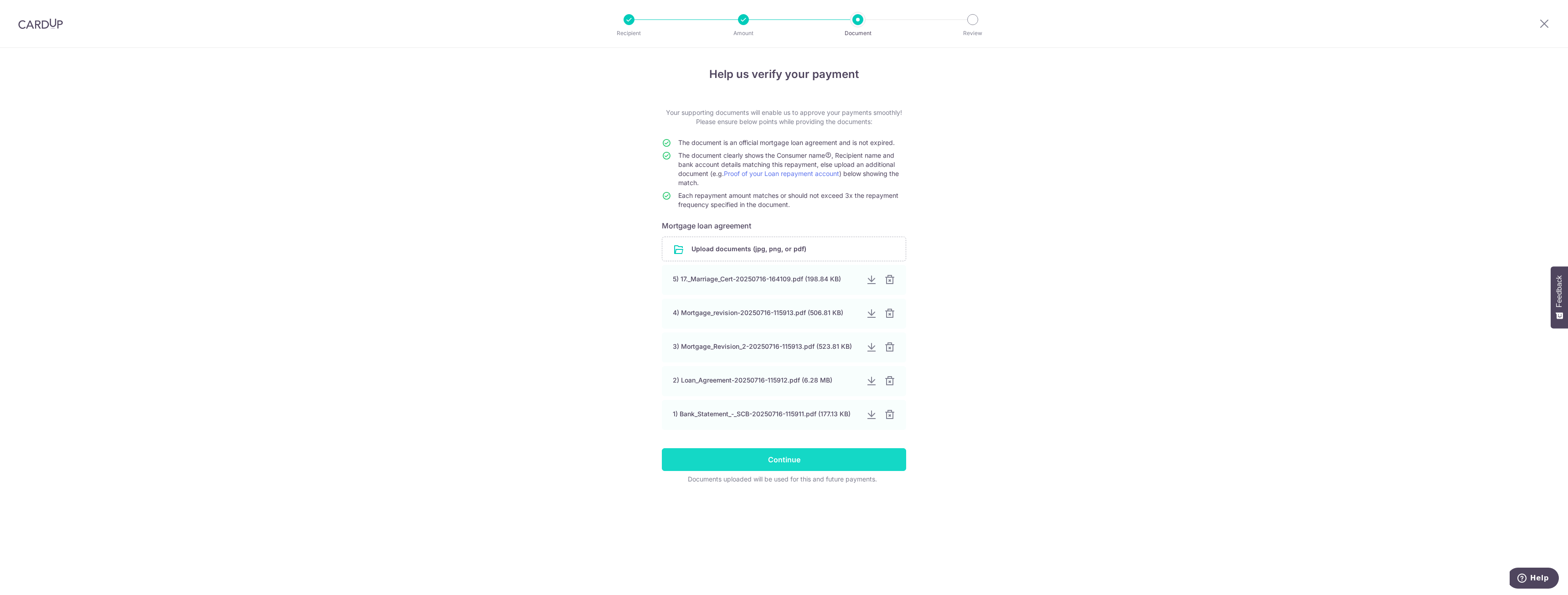
click at [711, 460] on input "Continue" at bounding box center [784, 459] width 245 height 23
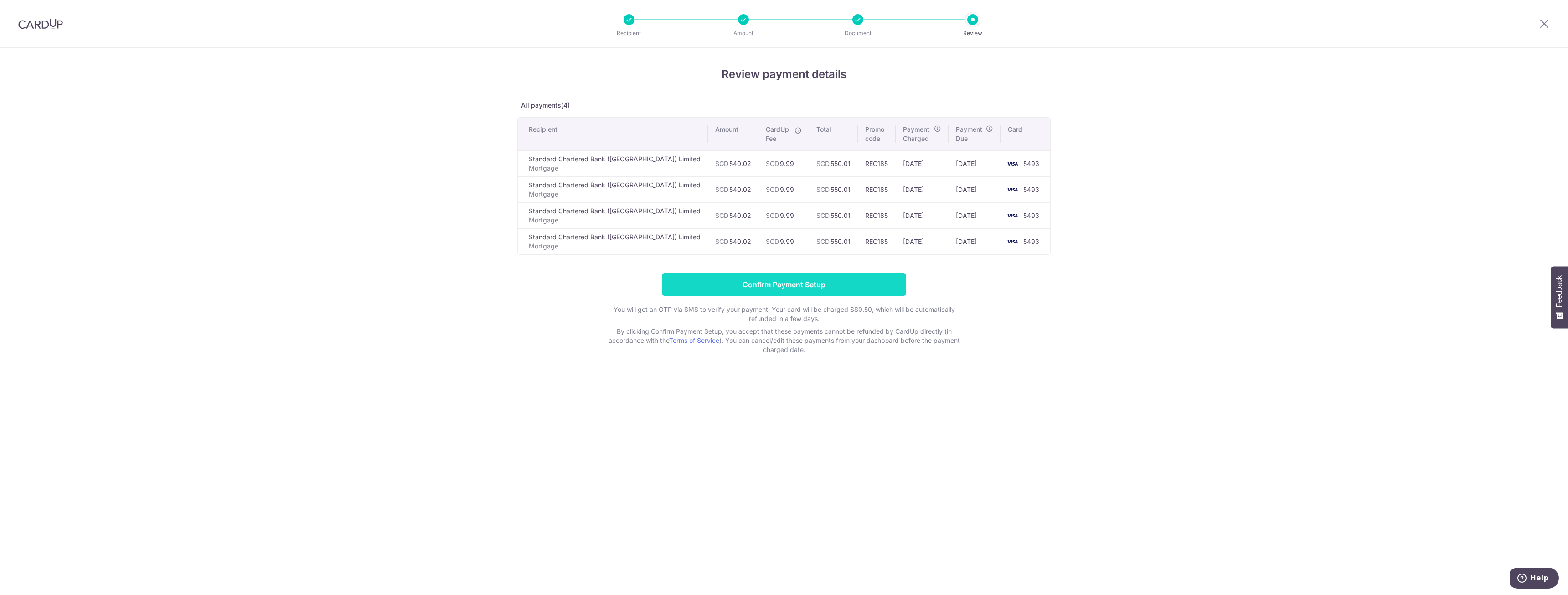
click at [779, 286] on input "Confirm Payment Setup" at bounding box center [784, 284] width 245 height 23
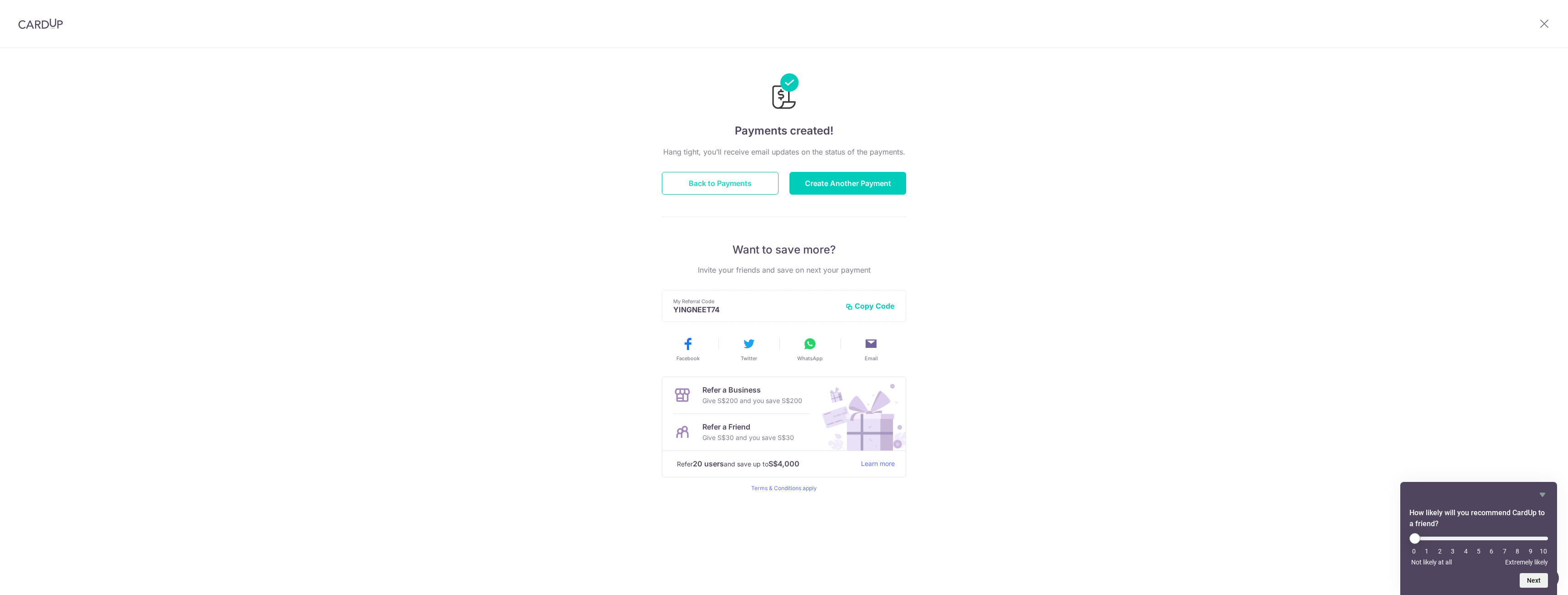
click at [707, 179] on button "Back to Payments" at bounding box center [720, 184] width 117 height 23
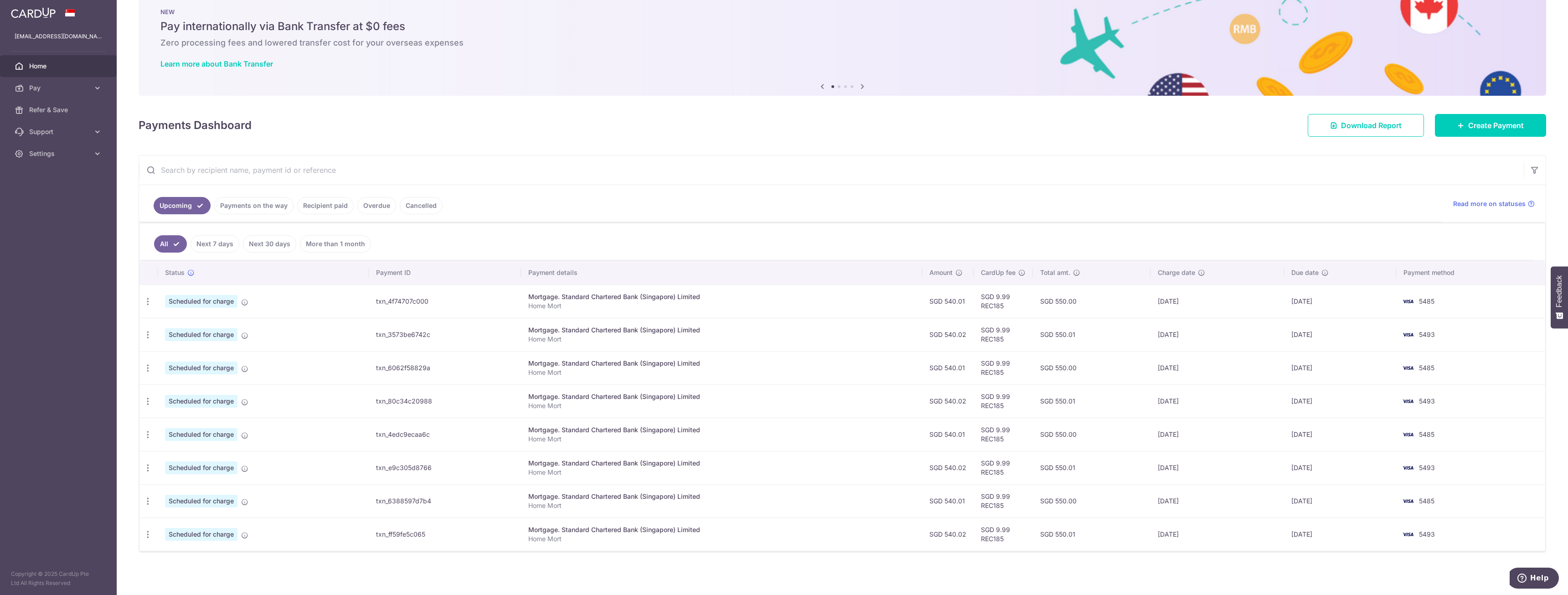
scroll to position [22, 0]
click at [1515, 125] on span "Create Payment" at bounding box center [1496, 125] width 56 height 11
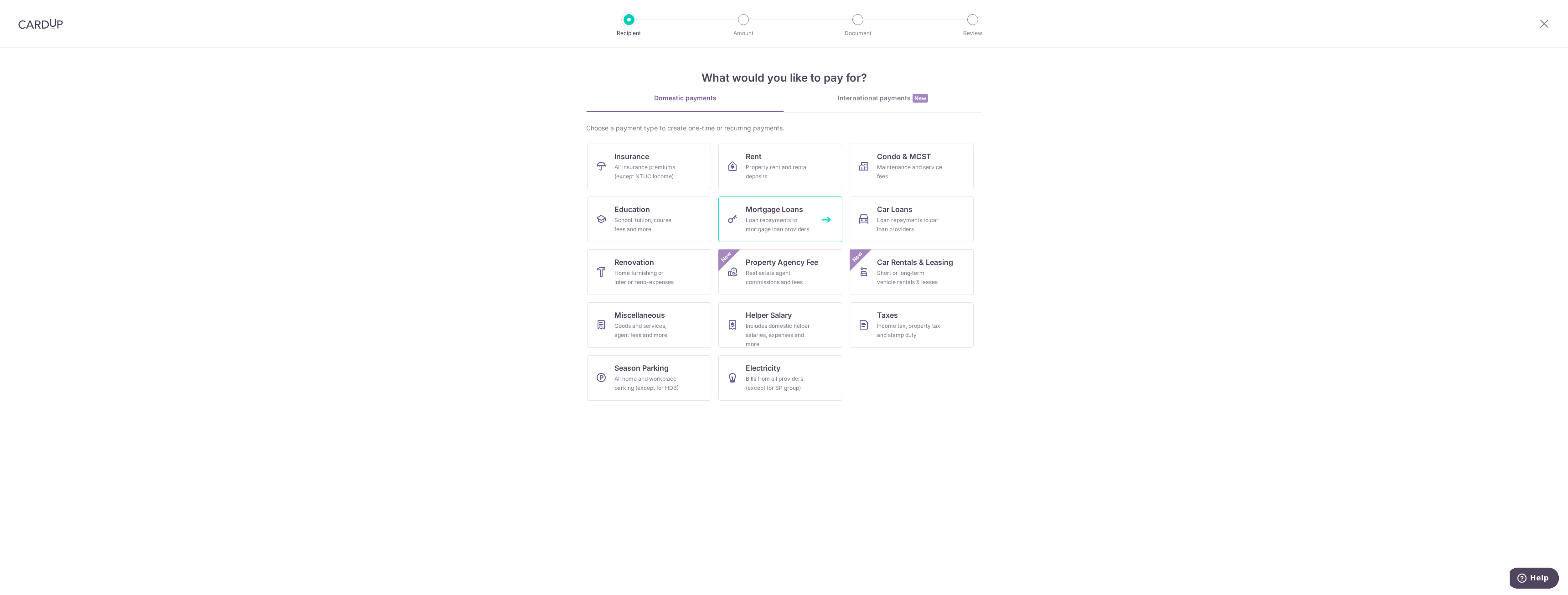
click at [769, 223] on div "Loan repayments to mortgage loan providers" at bounding box center [778, 224] width 66 height 18
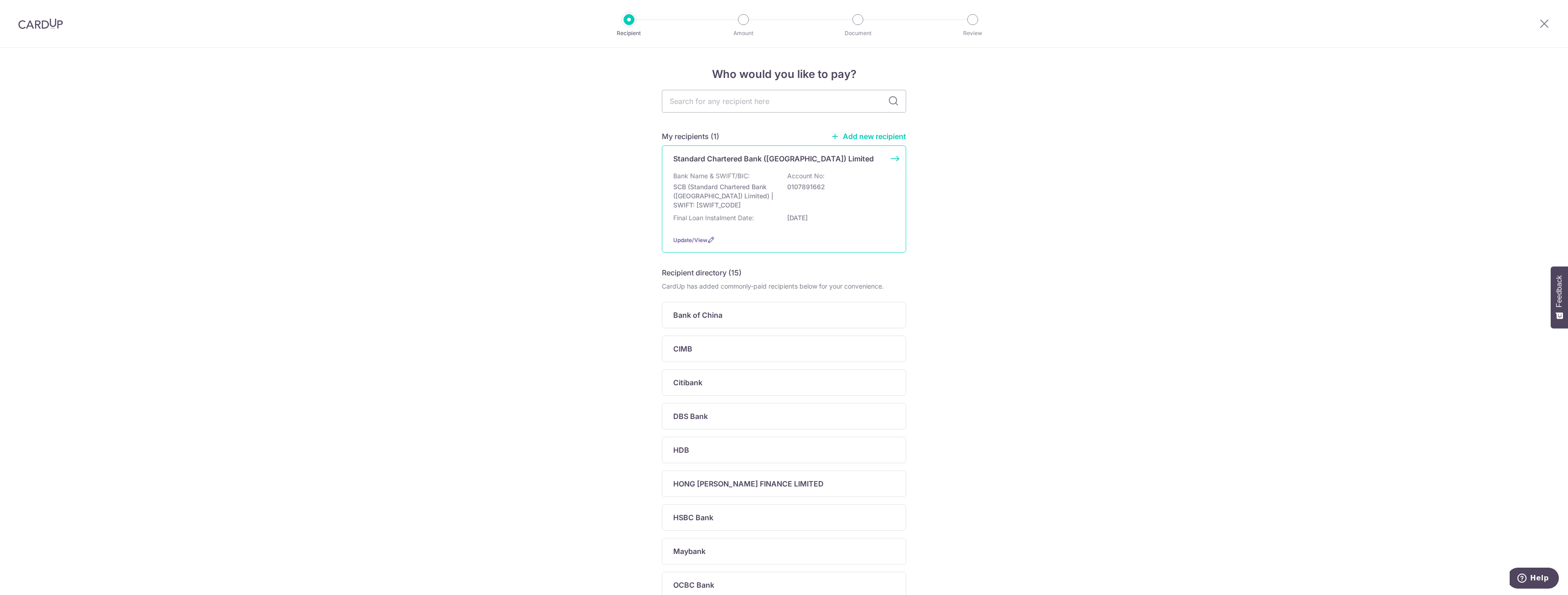
click at [742, 213] on div "Bank Name & SWIFT/BIC: SCB (Standard Chartered Bank (Singapore) Limited) | SWIF…" at bounding box center [783, 200] width 221 height 56
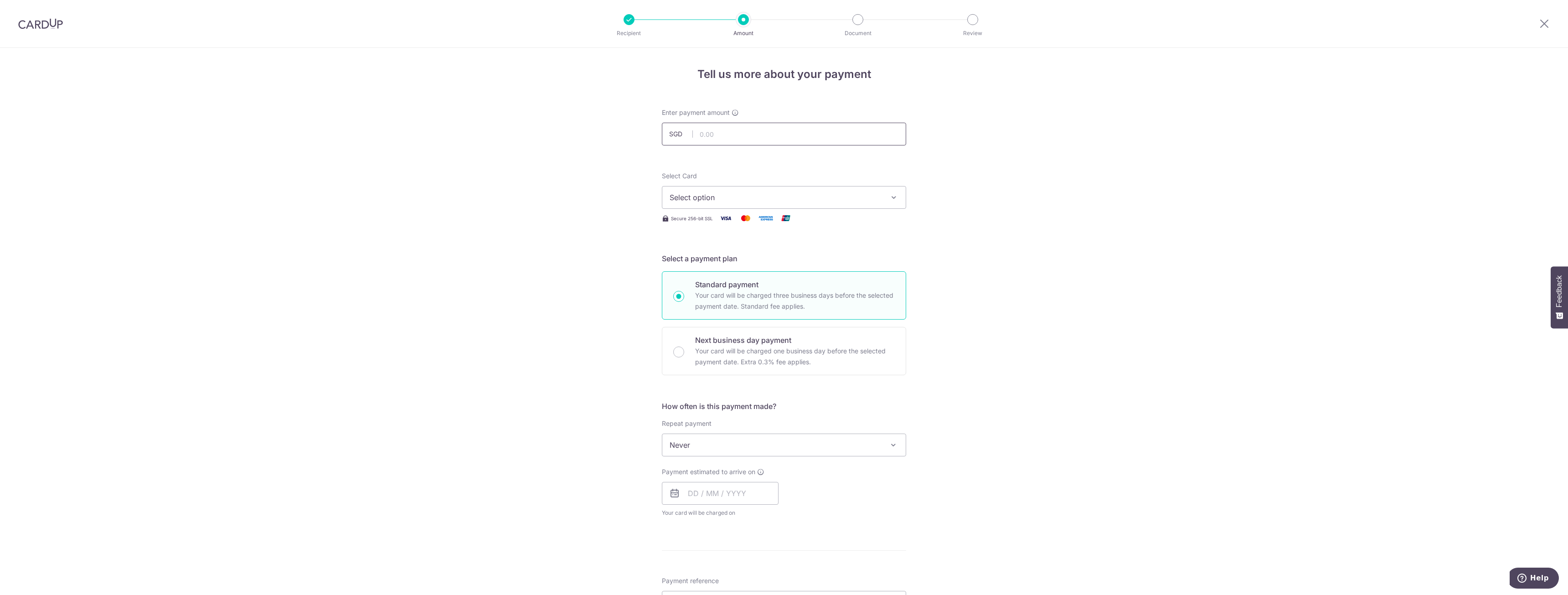
click at [739, 128] on input "text" at bounding box center [784, 134] width 245 height 23
type input "7,196.78"
click at [713, 201] on span "Select option" at bounding box center [776, 198] width 213 height 11
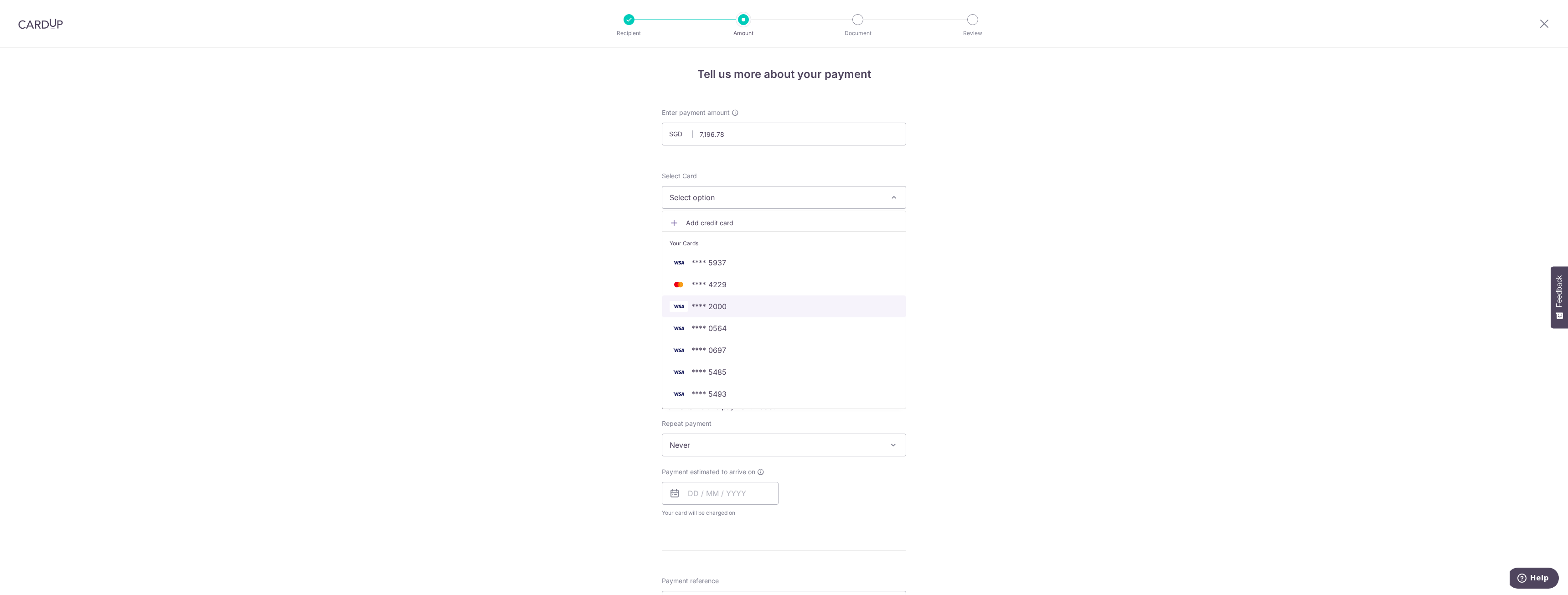
click at [712, 309] on span "**** 2000" at bounding box center [709, 307] width 35 height 11
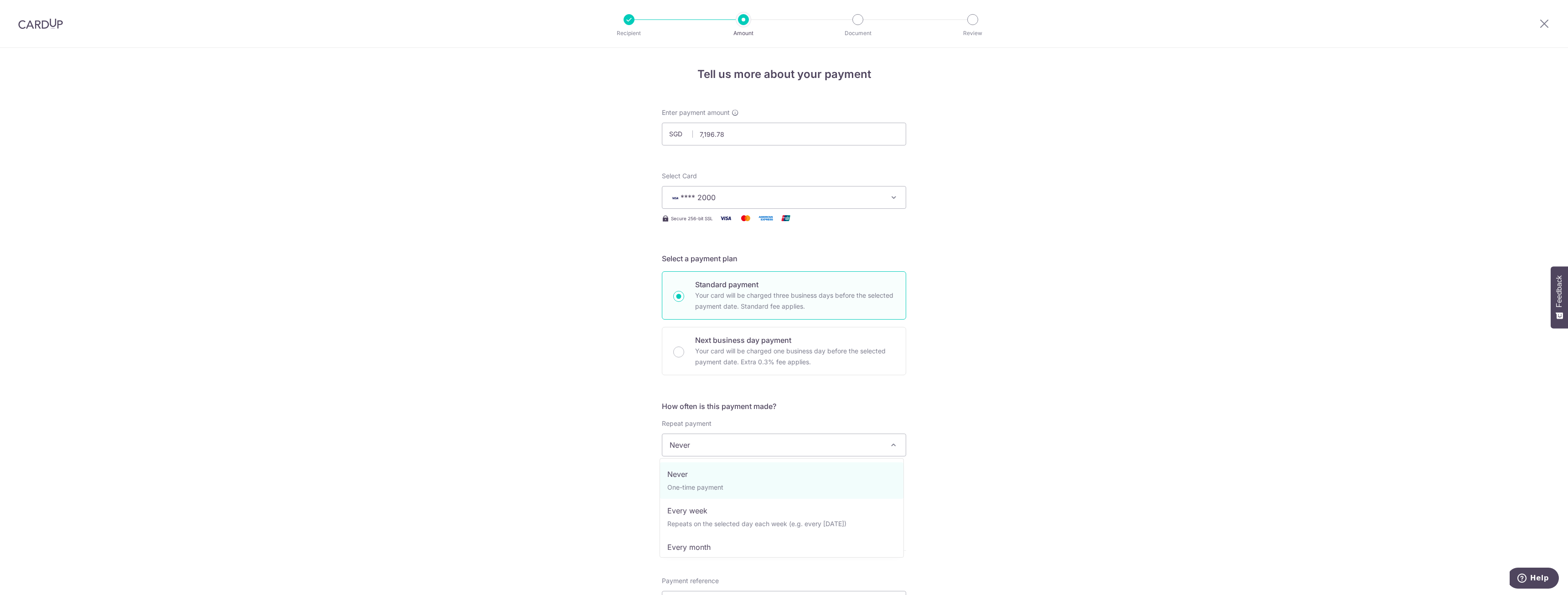
click at [701, 448] on span "Never" at bounding box center [784, 444] width 244 height 22
select select "3"
click at [696, 490] on input "text" at bounding box center [720, 493] width 117 height 23
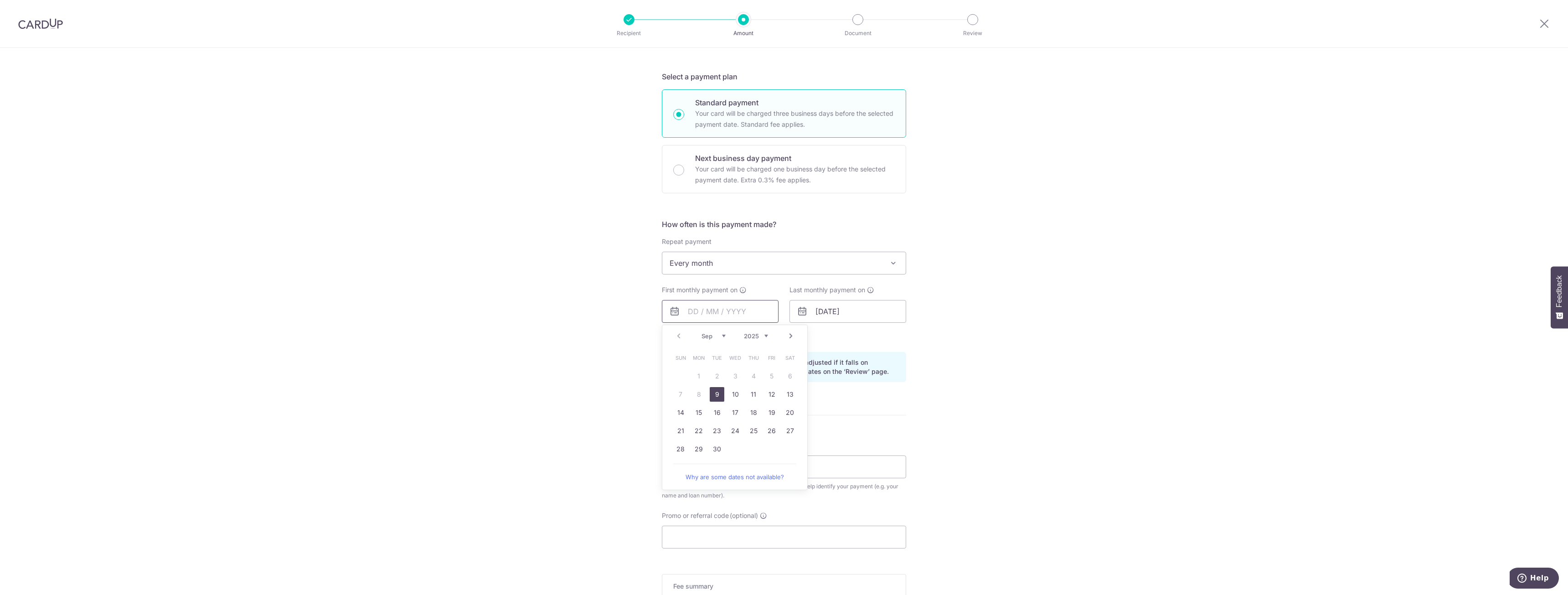
scroll to position [183, 0]
drag, startPoint x: 712, startPoint y: 390, endPoint x: 820, endPoint y: 327, distance: 125.0
click at [712, 391] on link "9" at bounding box center [716, 394] width 14 height 14
type input "09/09/2025"
click at [830, 318] on input "01/04/2052" at bounding box center [848, 311] width 117 height 23
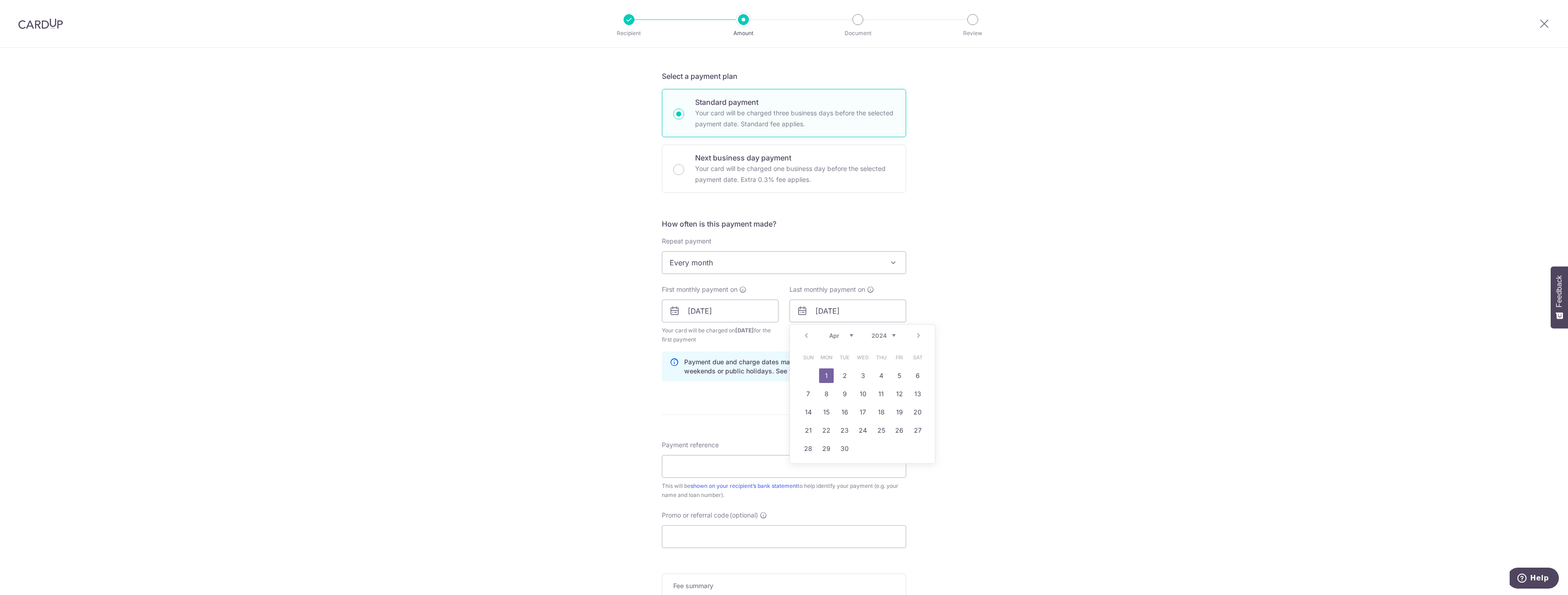
click at [837, 334] on select "Jan Feb Mar Apr May Jun Jul Aug Sep Oct Nov Dec" at bounding box center [841, 336] width 24 height 8
click at [822, 446] on link "30" at bounding box center [825, 448] width 14 height 14
type input "30/12/2052"
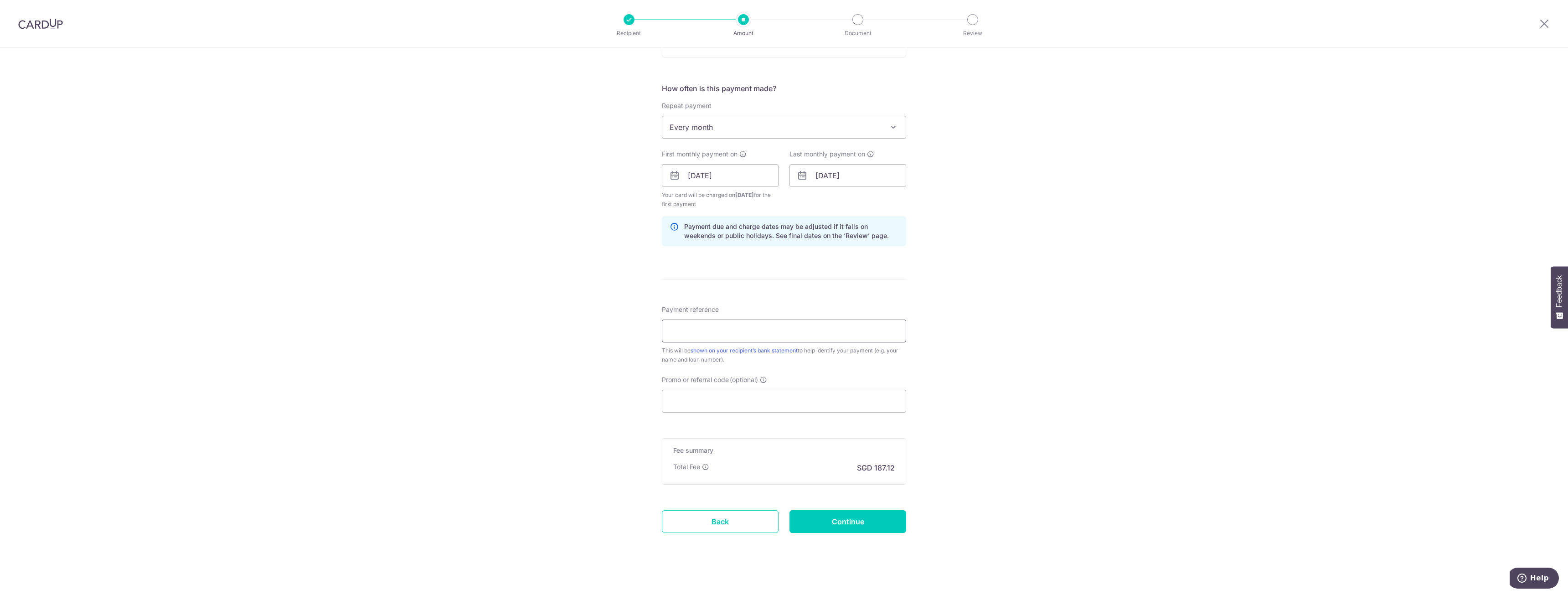
click at [685, 331] on input "Payment reference" at bounding box center [784, 331] width 245 height 23
type input "Home Mort"
click at [692, 403] on input "Promo or referral code (optional)" at bounding box center [784, 400] width 245 height 23
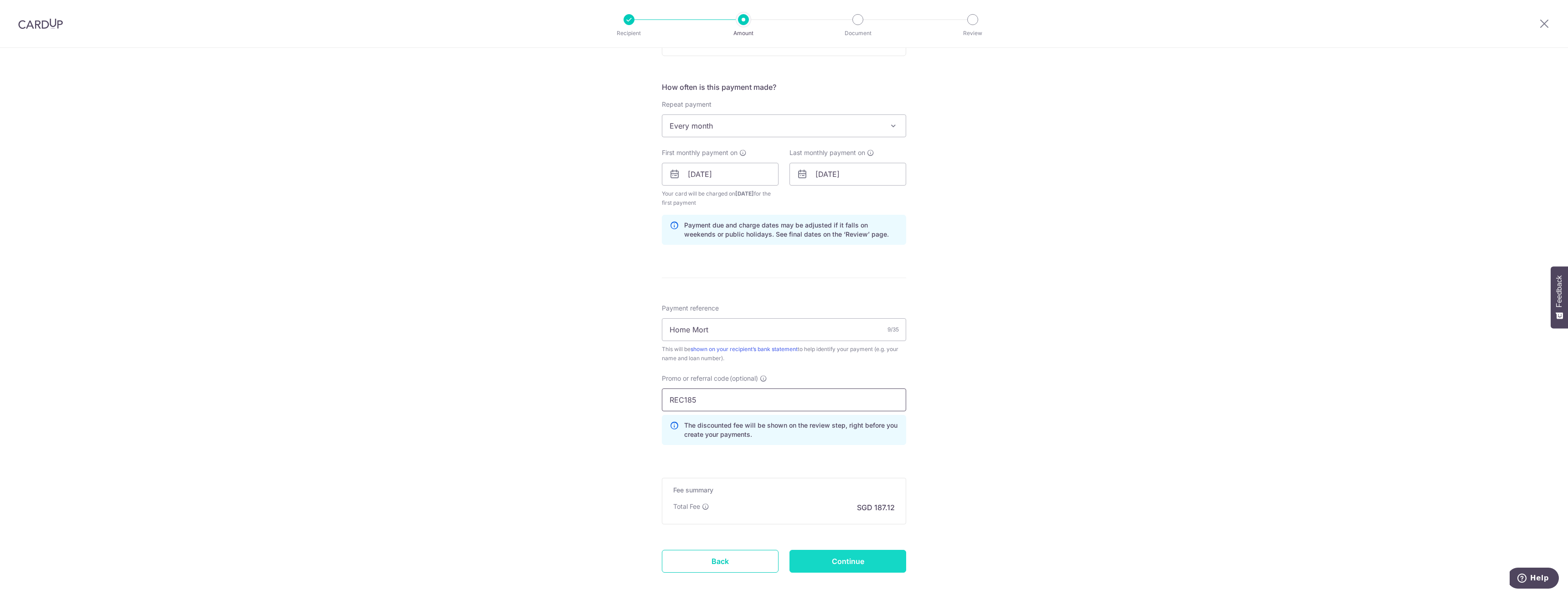
type input "REC185"
click at [857, 560] on input "Continue" at bounding box center [848, 561] width 117 height 23
type input "Create Schedule"
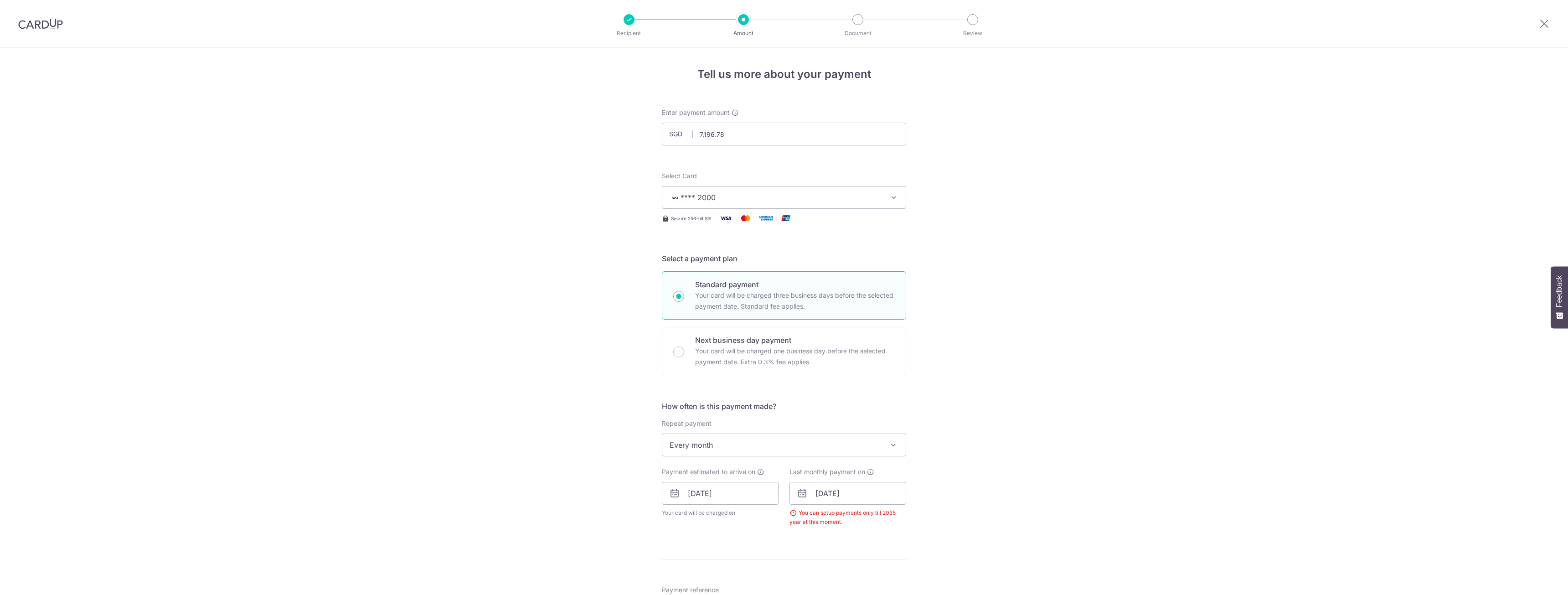
scroll to position [328, 0]
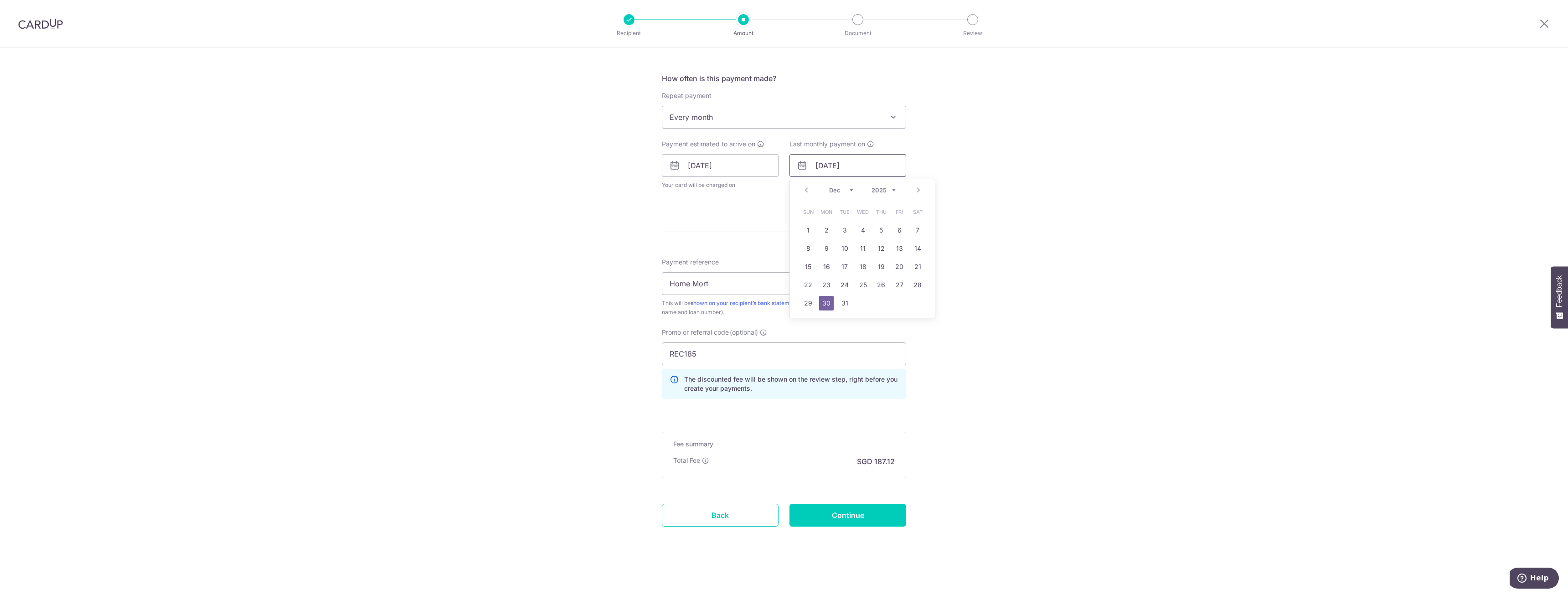
drag, startPoint x: 854, startPoint y: 168, endPoint x: 843, endPoint y: 167, distance: 11.0
click at [843, 167] on input "[DATE]" at bounding box center [848, 166] width 117 height 23
type input "[DATE]"
click at [840, 513] on form "Enter payment amount SGD 7,196.78 7196.78 Select Card **** 2000 Add credit card…" at bounding box center [784, 167] width 245 height 772
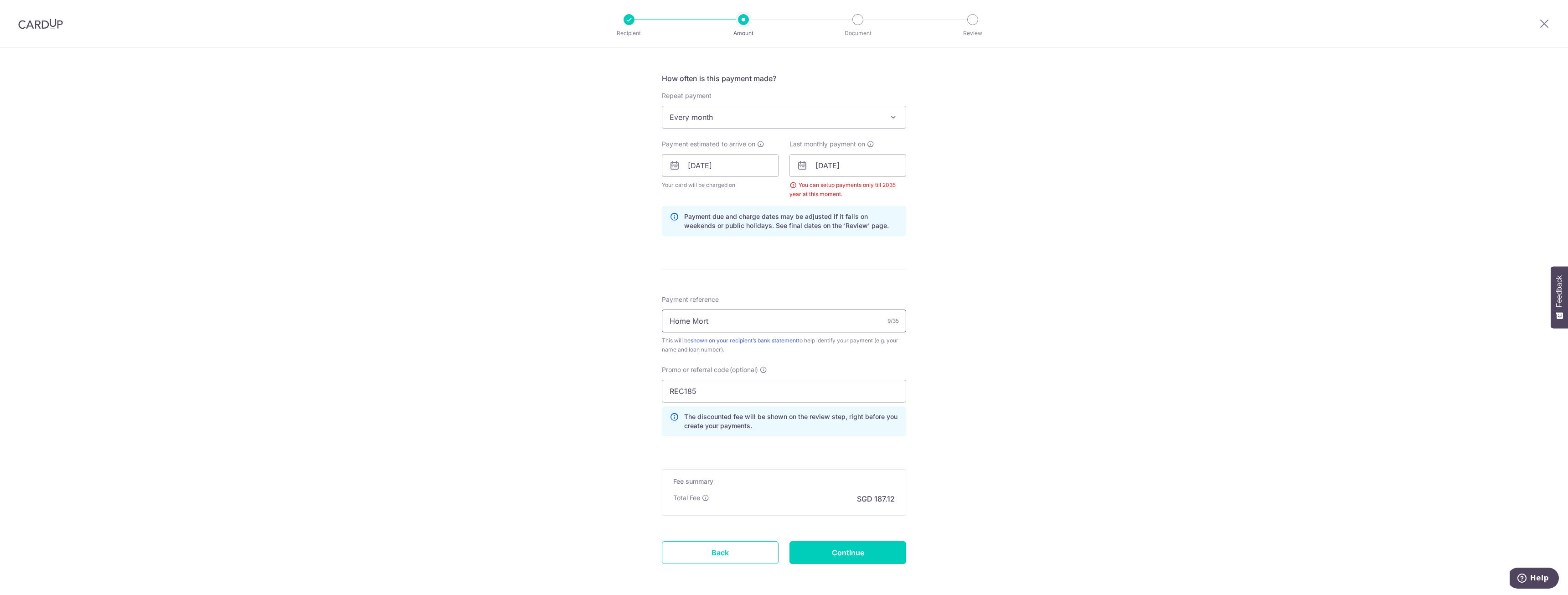
click at [799, 327] on input "Home Mort" at bounding box center [784, 321] width 245 height 23
click at [858, 563] on input "Continue" at bounding box center [848, 553] width 117 height 23
type input "Create Schedule"
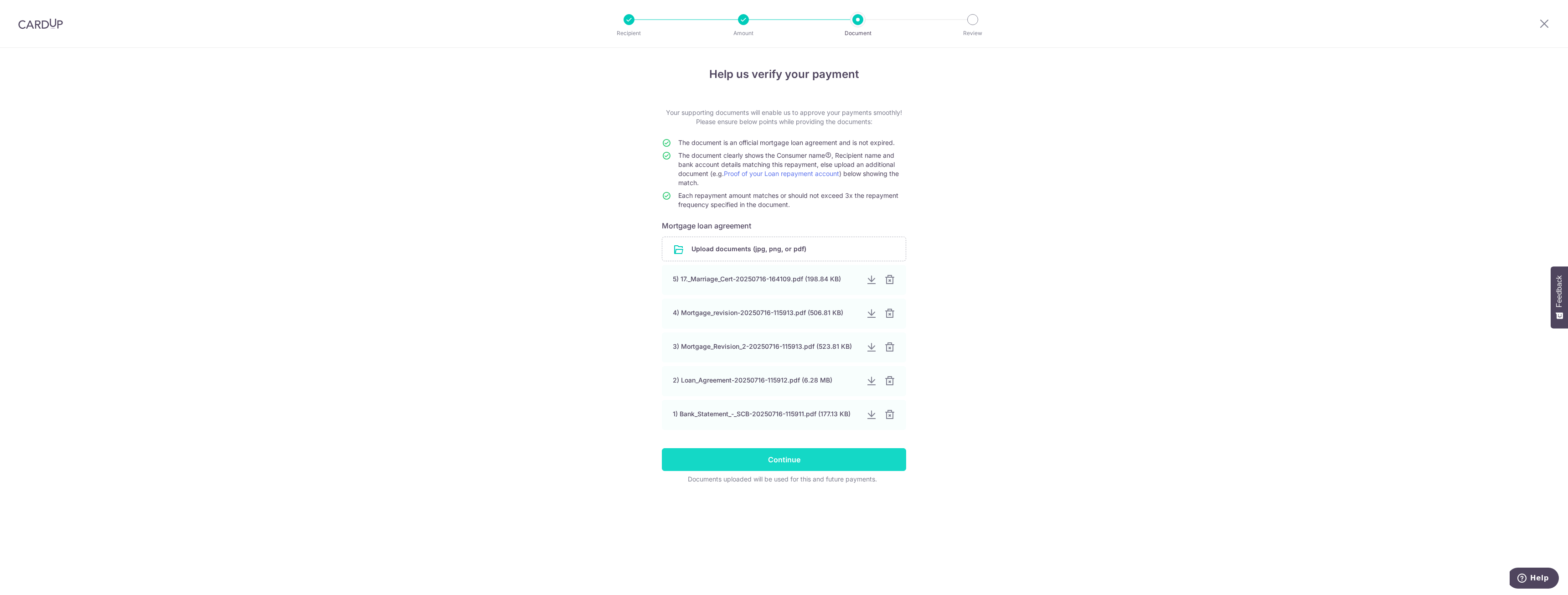
click at [732, 455] on input "Continue" at bounding box center [784, 459] width 245 height 23
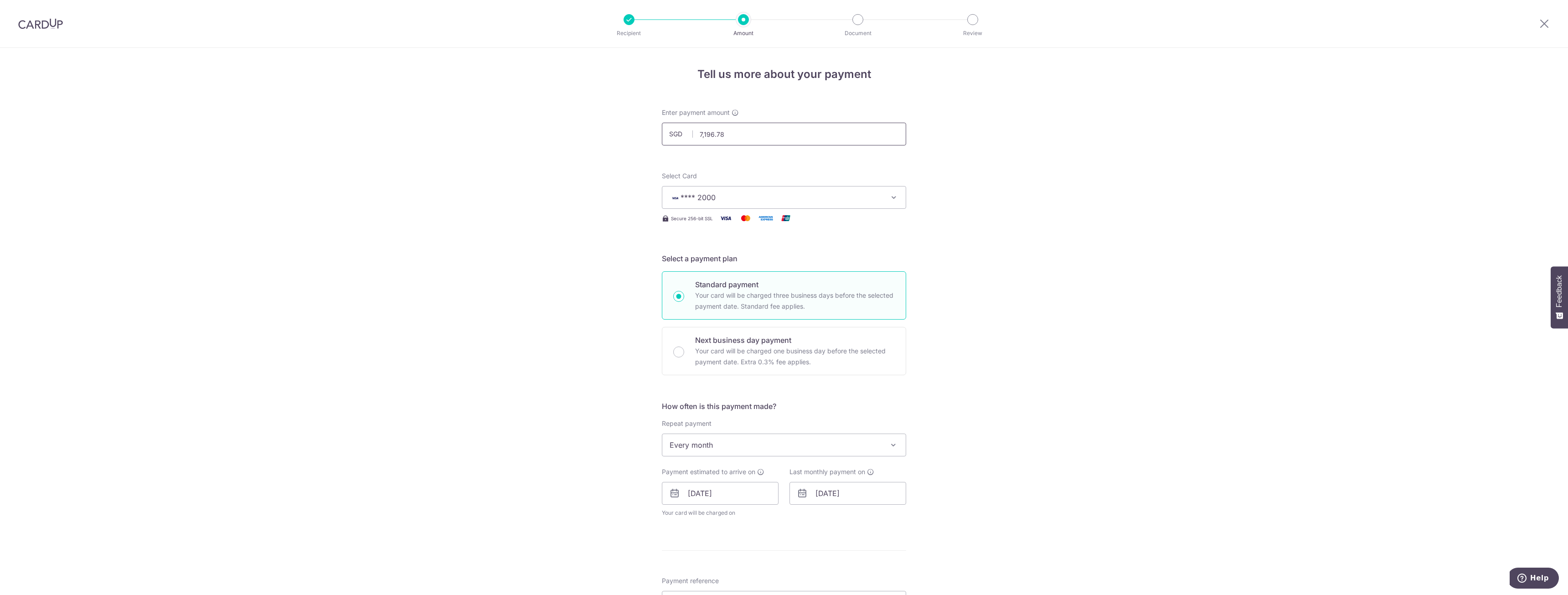
drag, startPoint x: 735, startPoint y: 131, endPoint x: 555, endPoint y: 130, distance: 180.0
click at [555, 130] on div "Tell us more about your payment Enter payment amount SGD 7,196.78 7196.78 Selec…" at bounding box center [784, 481] width 1568 height 866
type input "5,000.00"
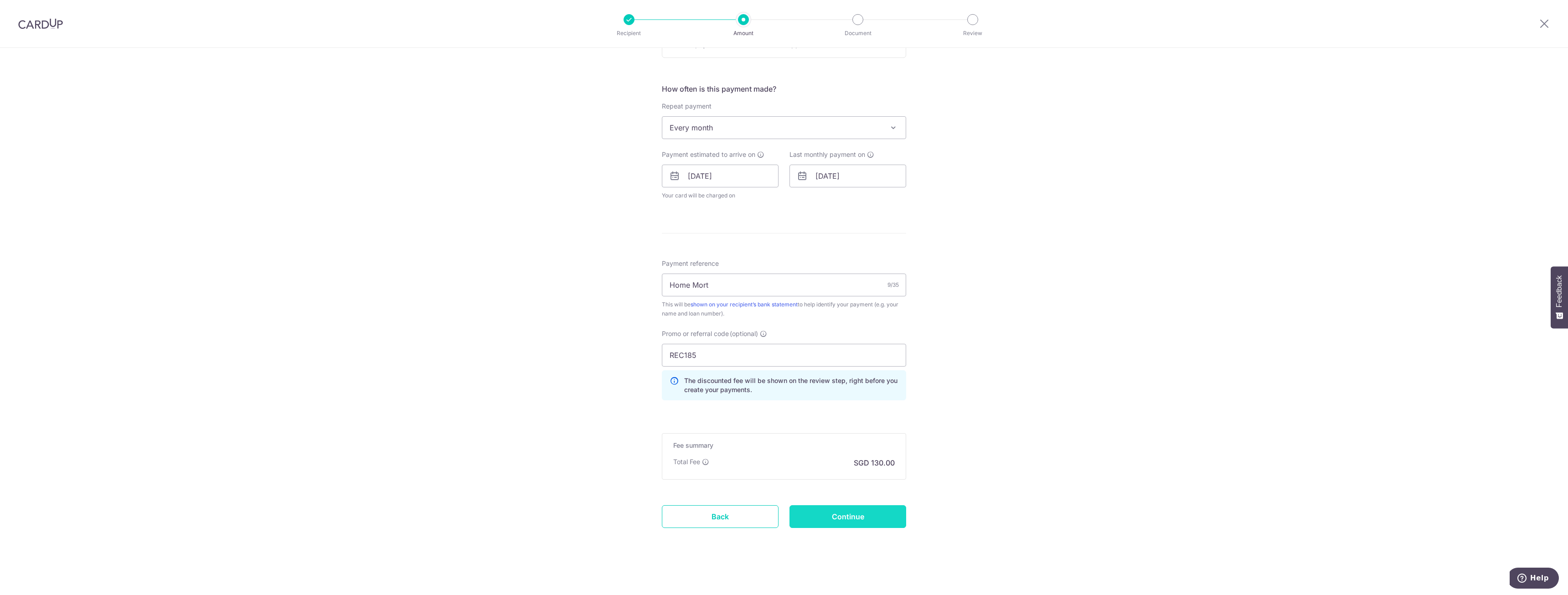
scroll to position [319, 0]
click at [837, 510] on input "Continue" at bounding box center [848, 515] width 117 height 23
type input "Update Schedule"
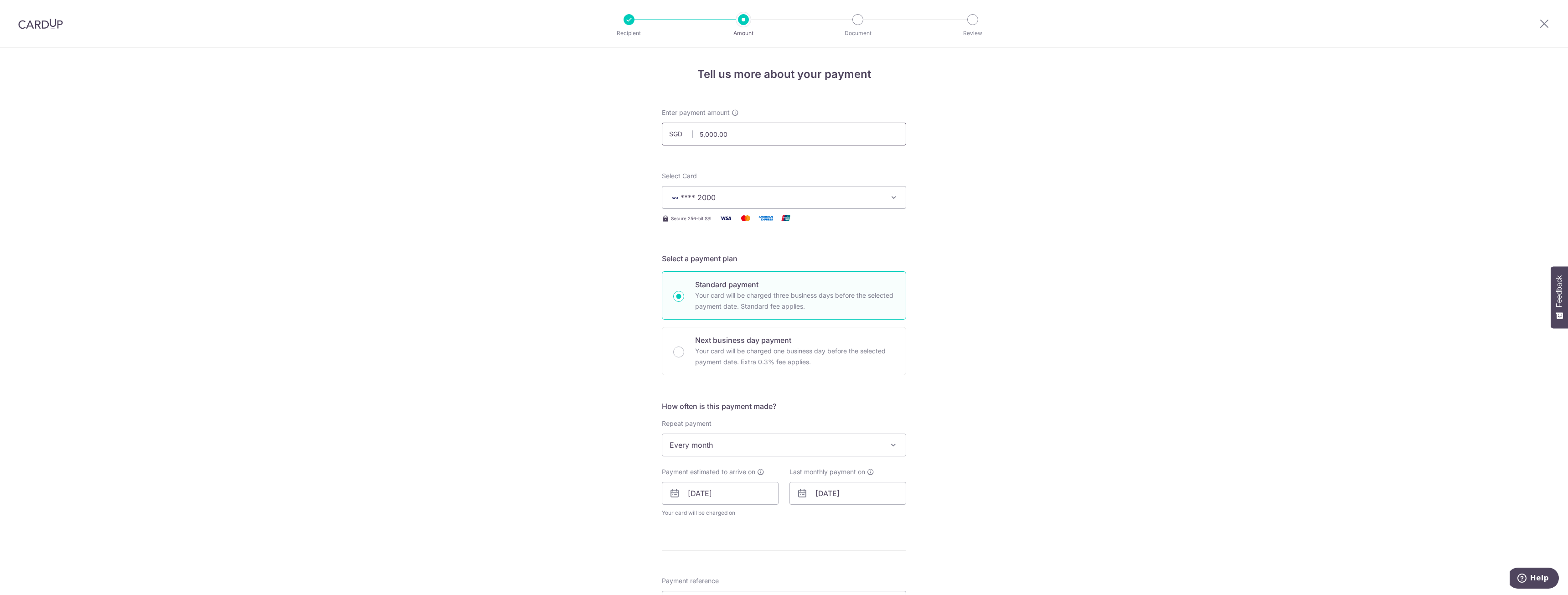
drag, startPoint x: 699, startPoint y: 134, endPoint x: 812, endPoint y: 132, distance: 113.0
click at [820, 134] on input "5,000.00" at bounding box center [784, 134] width 245 height 23
click at [756, 136] on input "5,000.00" at bounding box center [784, 134] width 245 height 23
drag, startPoint x: 742, startPoint y: 135, endPoint x: 532, endPoint y: 138, distance: 210.0
click at [533, 138] on div "Tell us more about your payment Enter payment amount SGD 5,000.00 5000.00 Selec…" at bounding box center [784, 481] width 1568 height 866
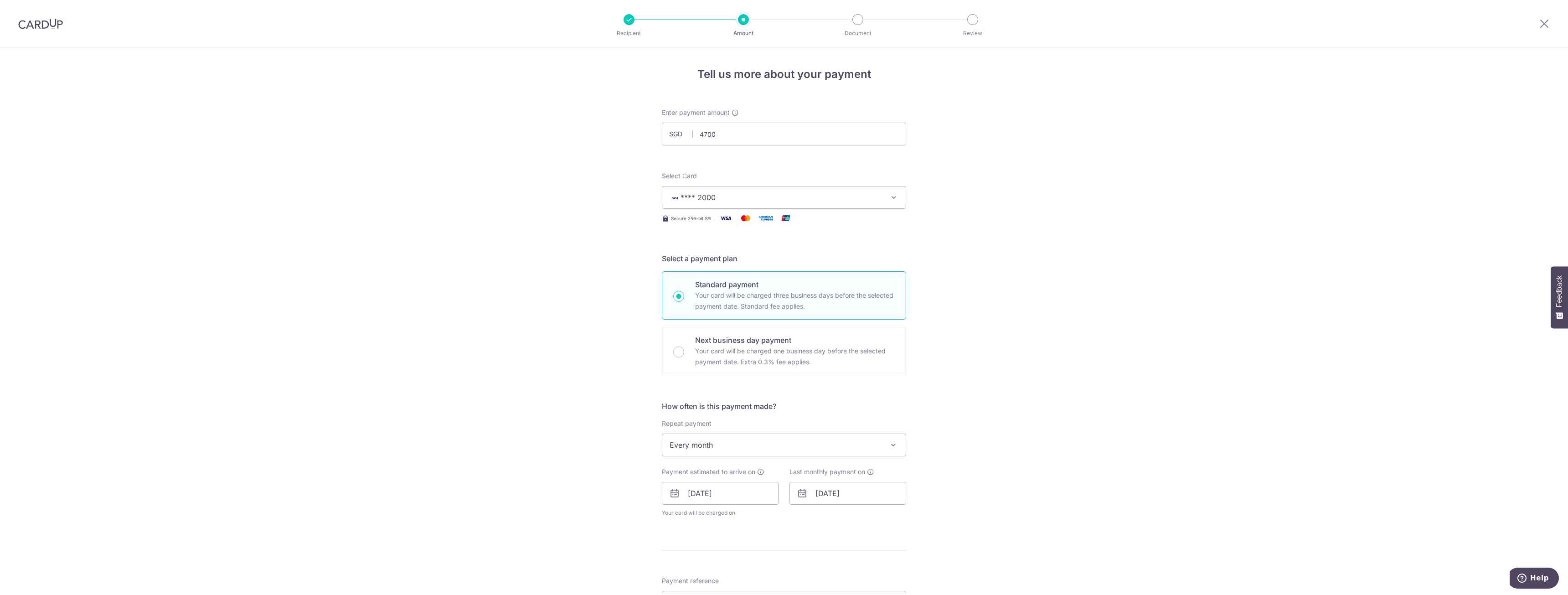
type input "4,700.00"
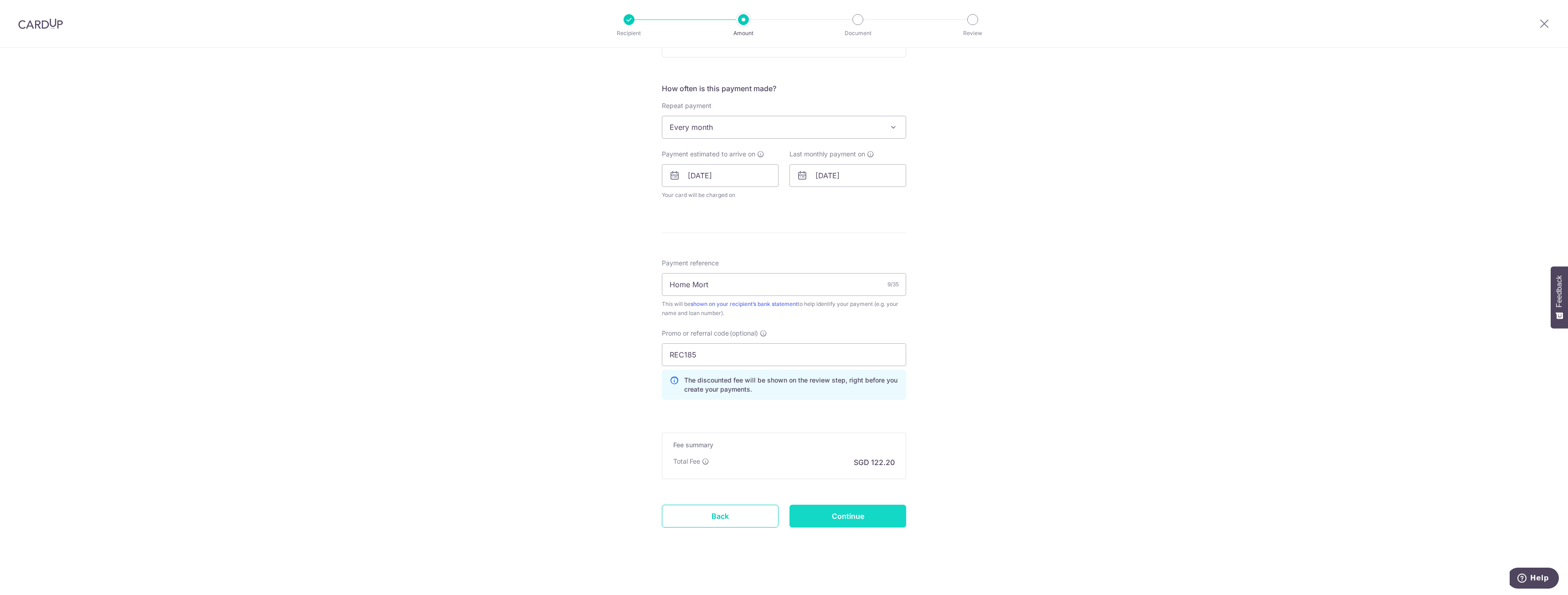
scroll to position [319, 0]
click at [865, 518] on input "Continue" at bounding box center [848, 515] width 117 height 23
type input "Update Schedule"
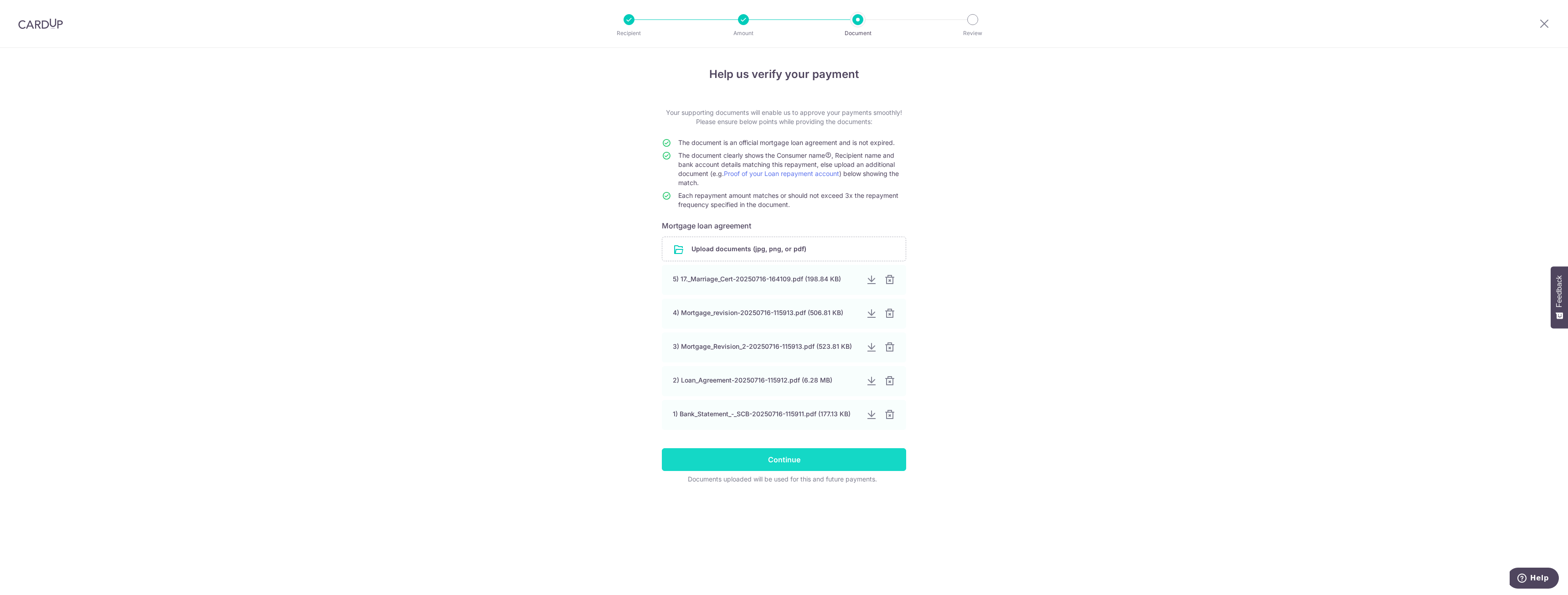
click at [777, 460] on input "Continue" at bounding box center [784, 459] width 245 height 23
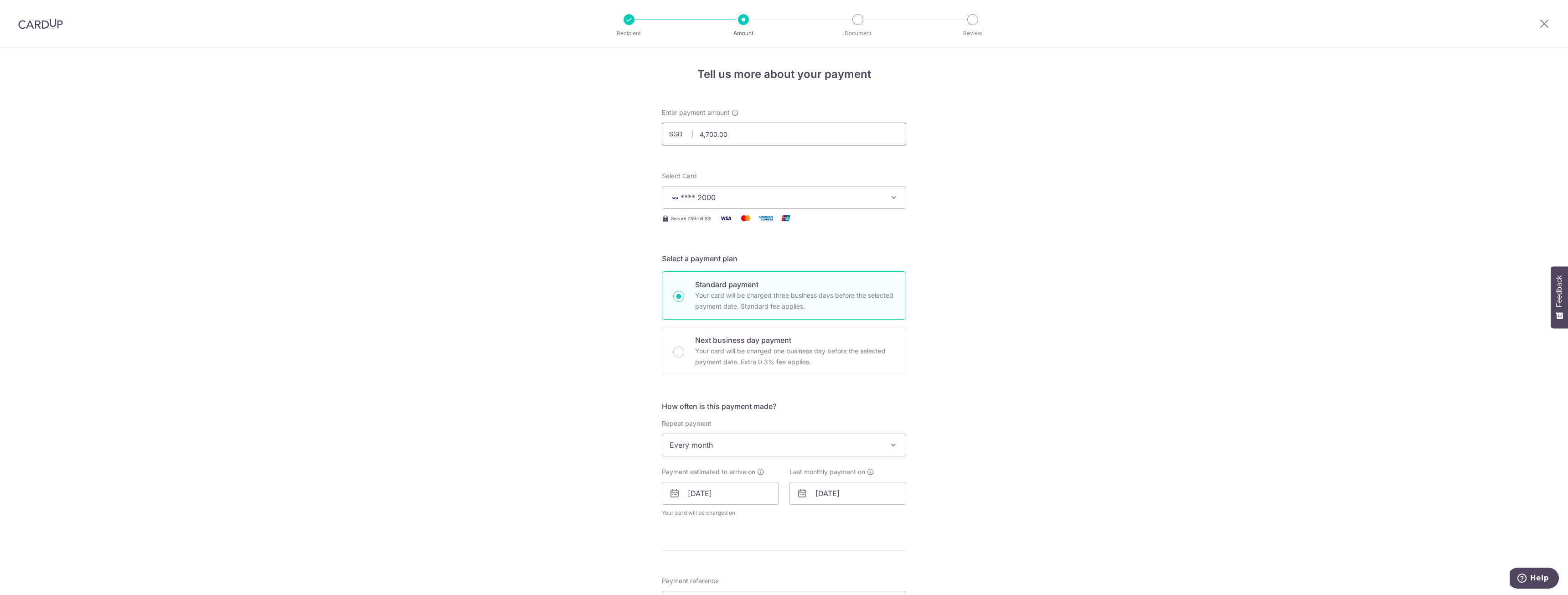
click at [705, 137] on input "4,700.00" at bounding box center [784, 134] width 245 height 23
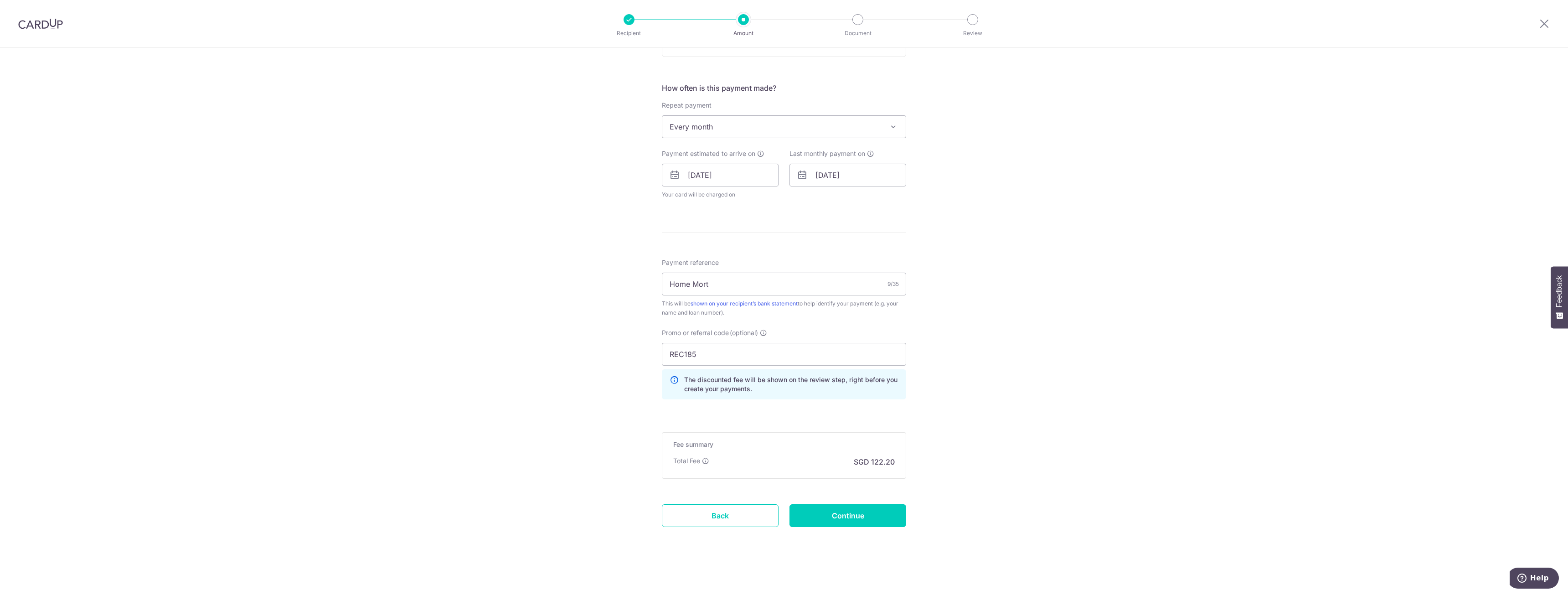
scroll to position [319, 0]
click at [849, 517] on input "Continue" at bounding box center [848, 515] width 117 height 23
type input "4,500.00"
type input "Update Schedule"
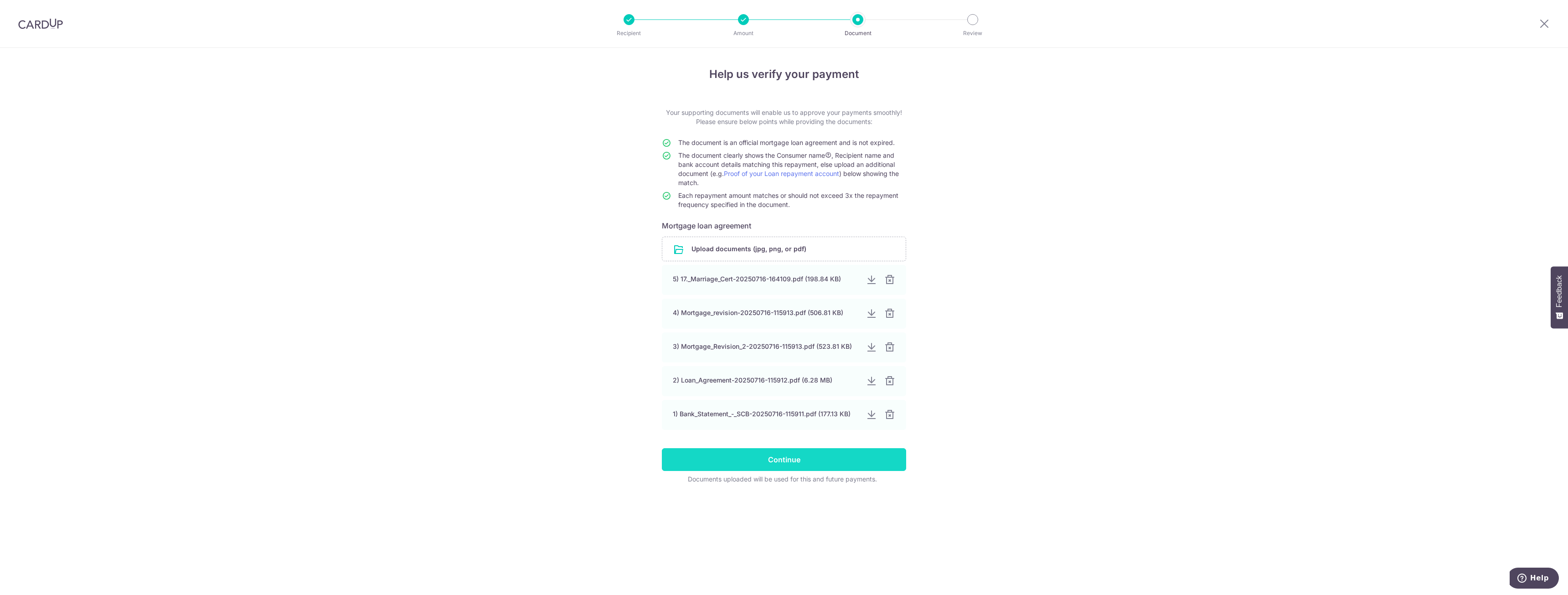
click at [837, 458] on input "Continue" at bounding box center [784, 459] width 245 height 23
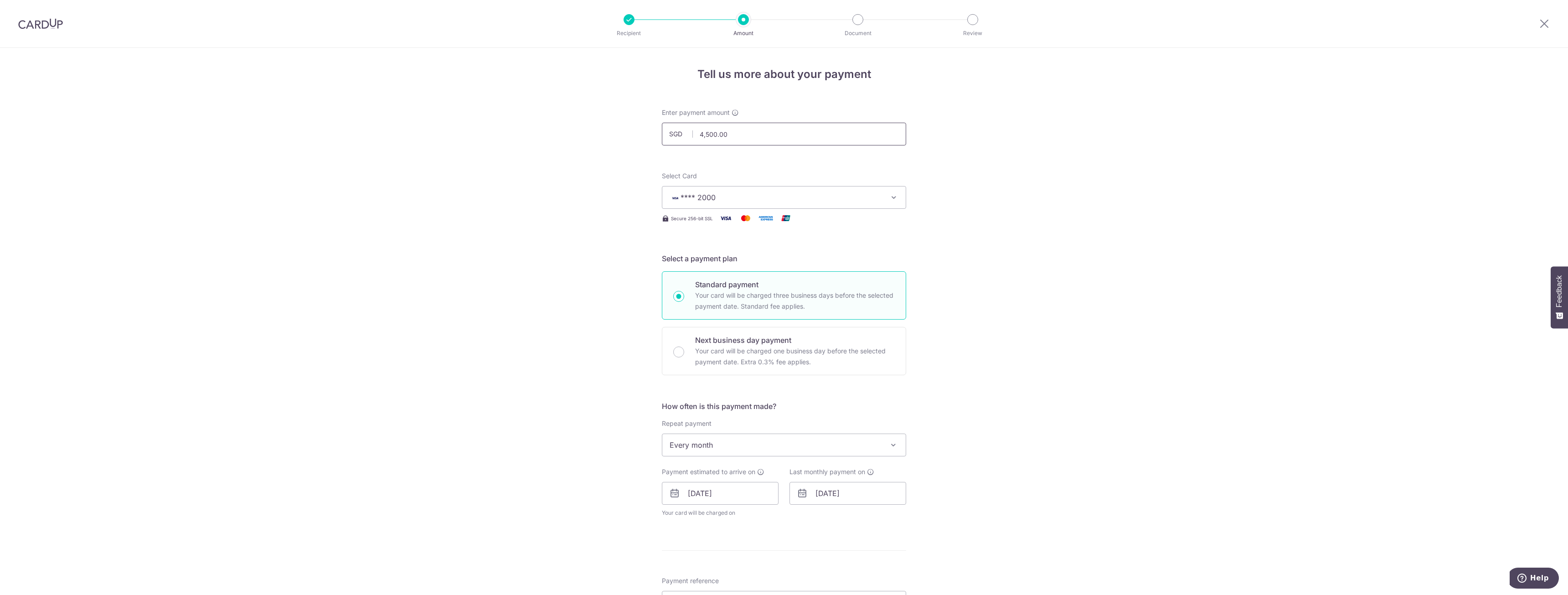
click at [704, 134] on input "4,500.00" at bounding box center [784, 134] width 245 height 23
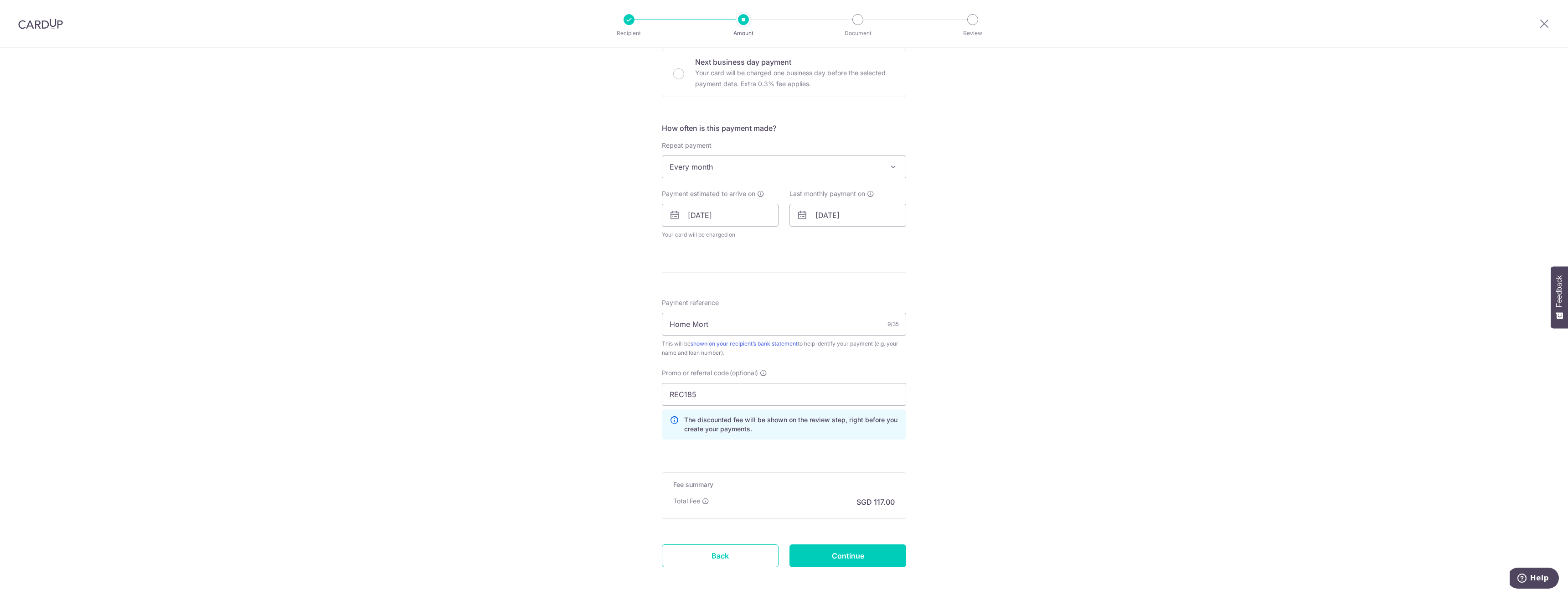
scroll to position [319, 0]
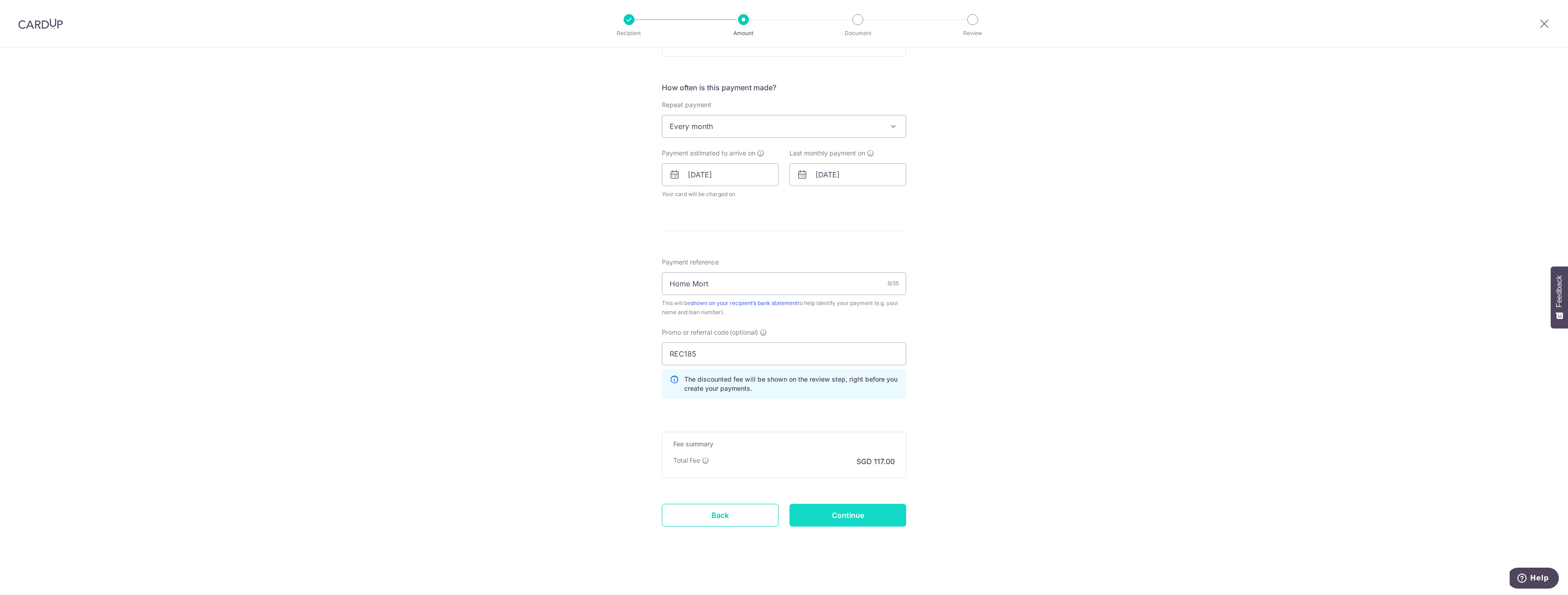
click at [829, 520] on input "Continue" at bounding box center [848, 515] width 117 height 23
type input "4,600.00"
type input "Update Schedule"
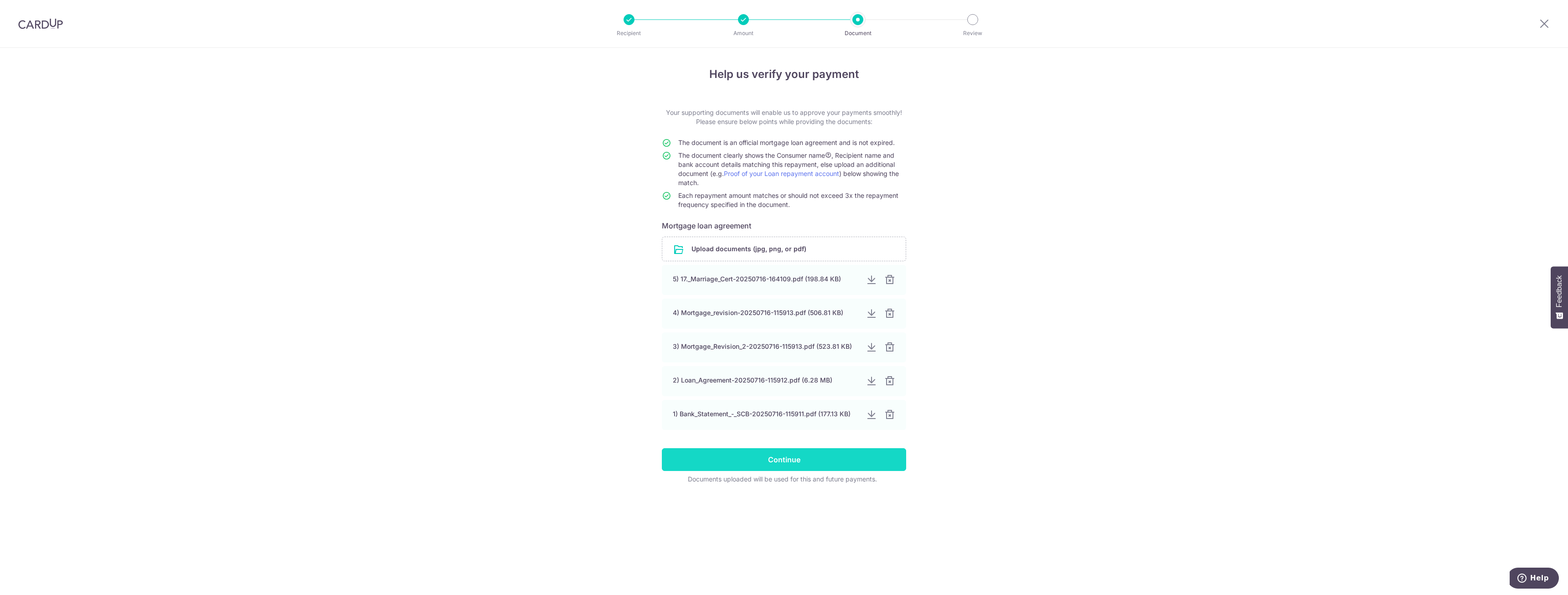
click at [799, 461] on input "Continue" at bounding box center [784, 459] width 245 height 23
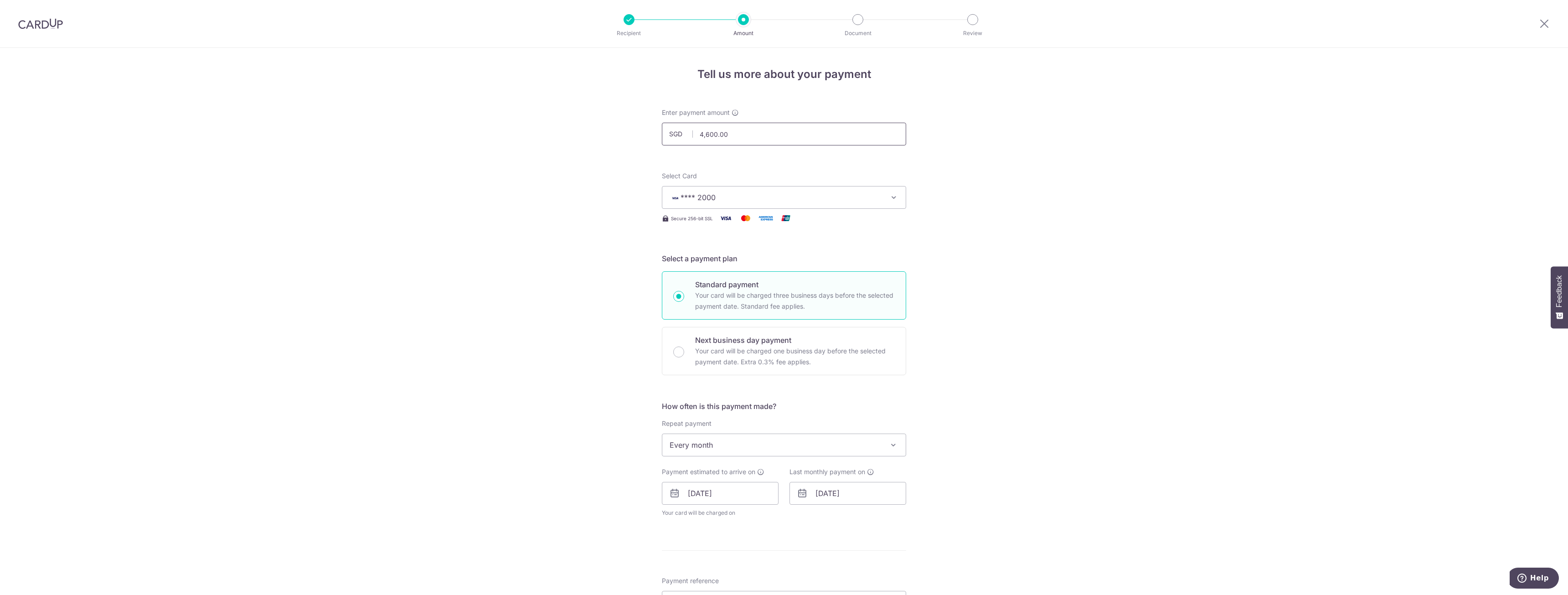
drag, startPoint x: 705, startPoint y: 133, endPoint x: 711, endPoint y: 131, distance: 6.3
click at [711, 131] on input "4,600.00" at bounding box center [784, 134] width 245 height 23
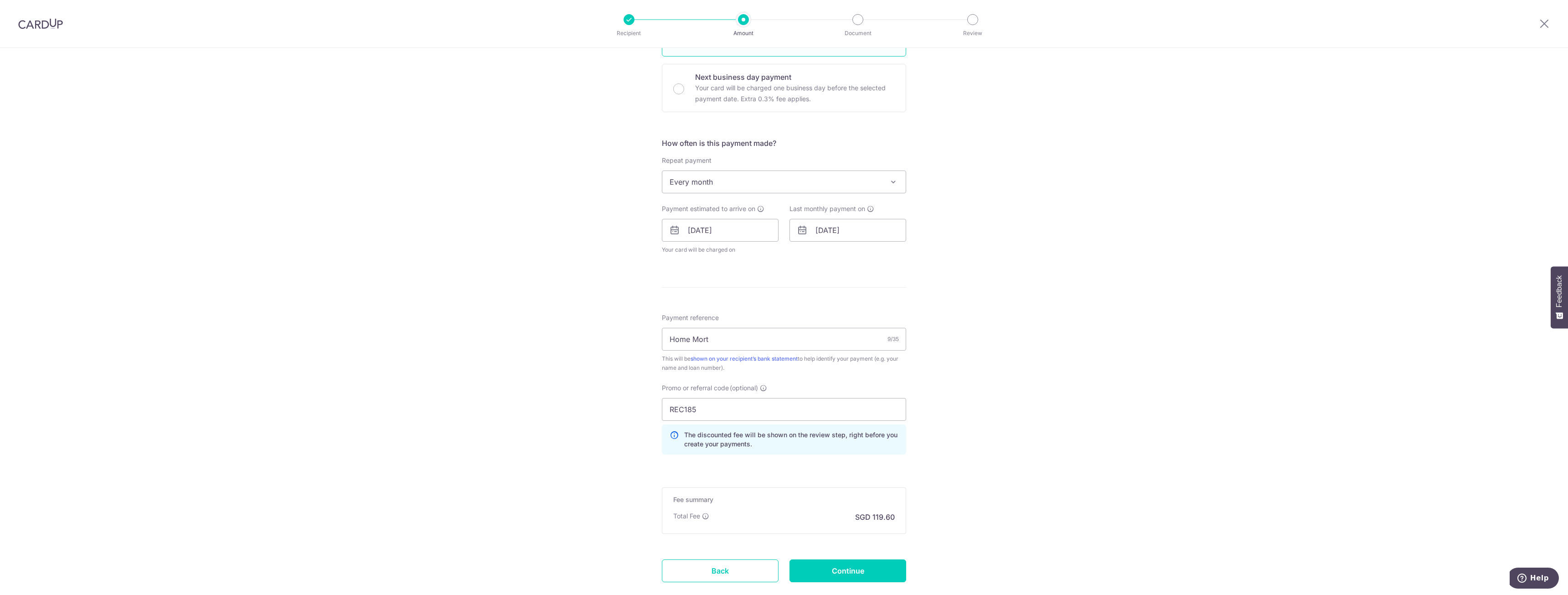
scroll to position [319, 0]
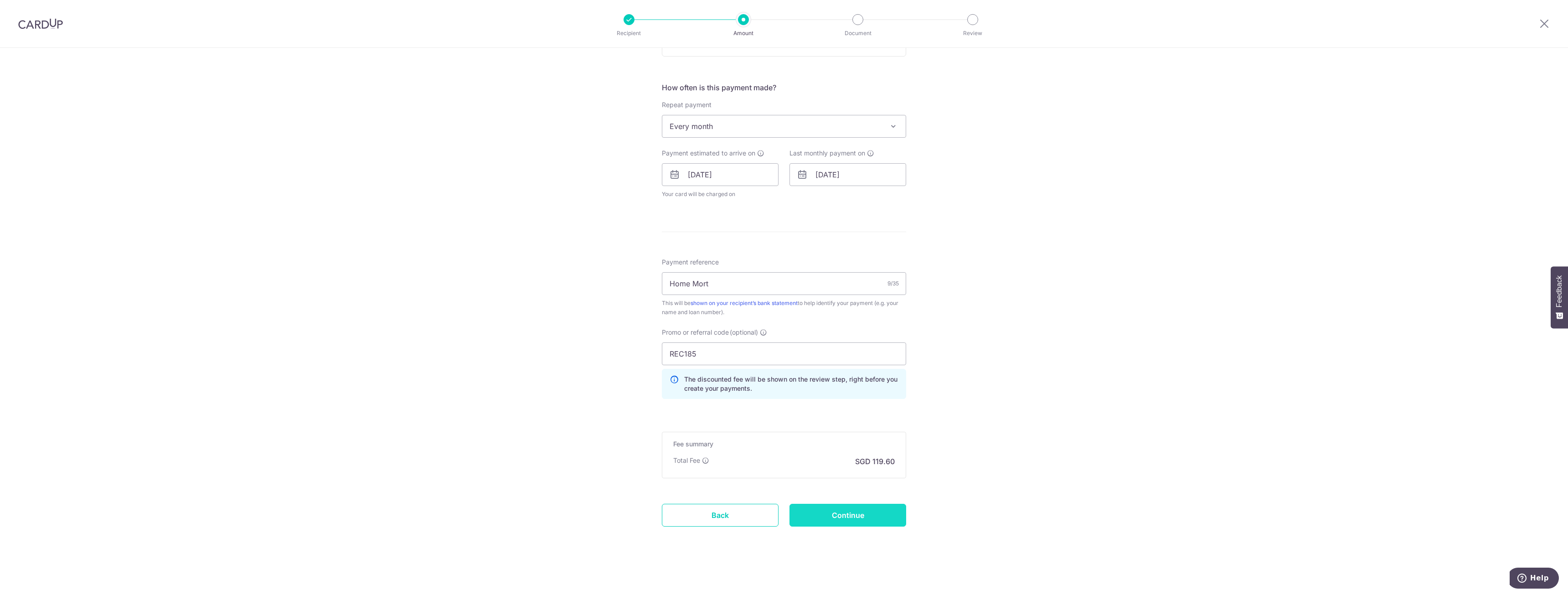
click at [832, 510] on input "Continue" at bounding box center [848, 515] width 117 height 23
type input "4,550.00"
type input "Update Schedule"
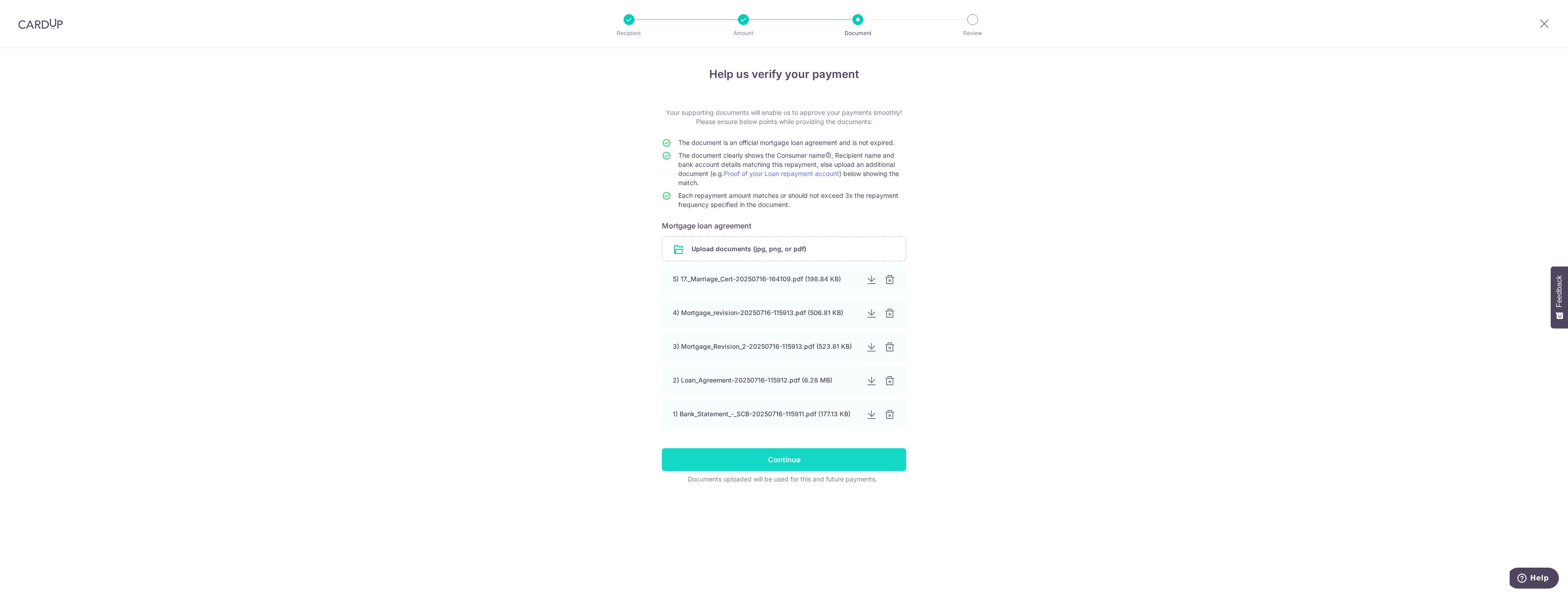
click at [814, 460] on input "Continue" at bounding box center [784, 459] width 245 height 23
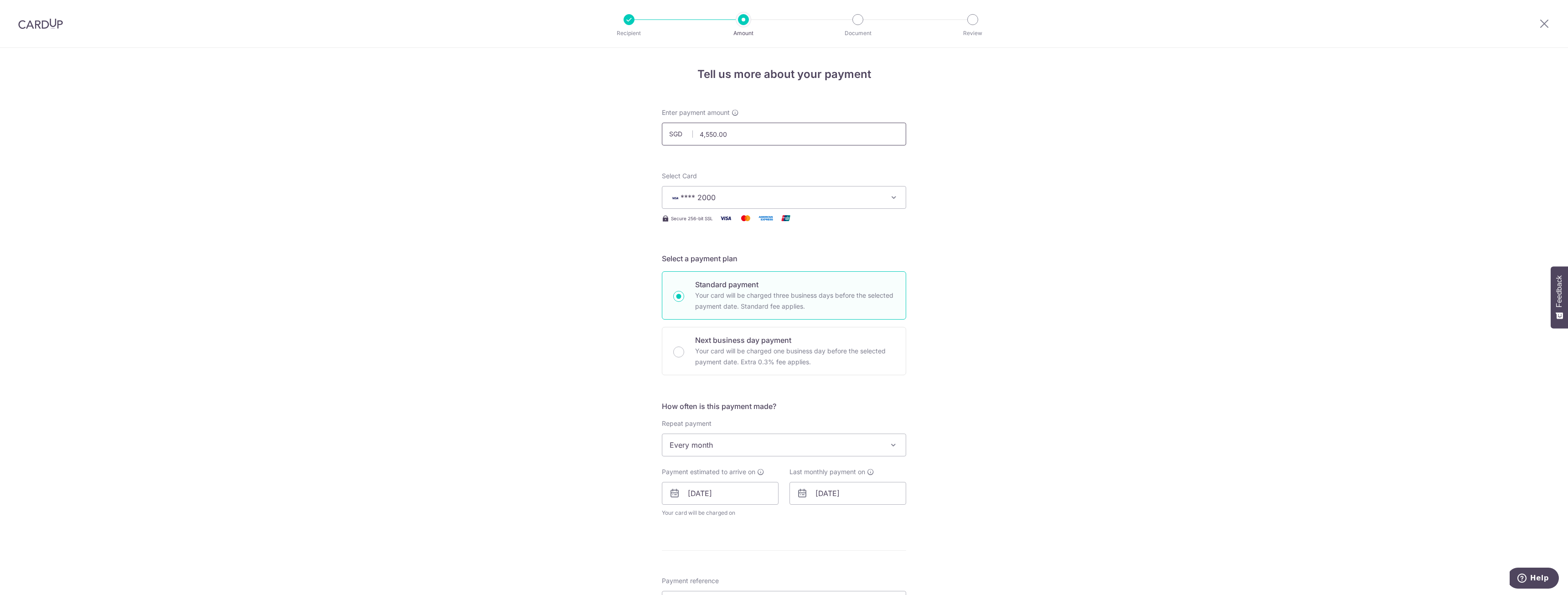
click at [708, 134] on input "4,550.00" at bounding box center [784, 134] width 245 height 23
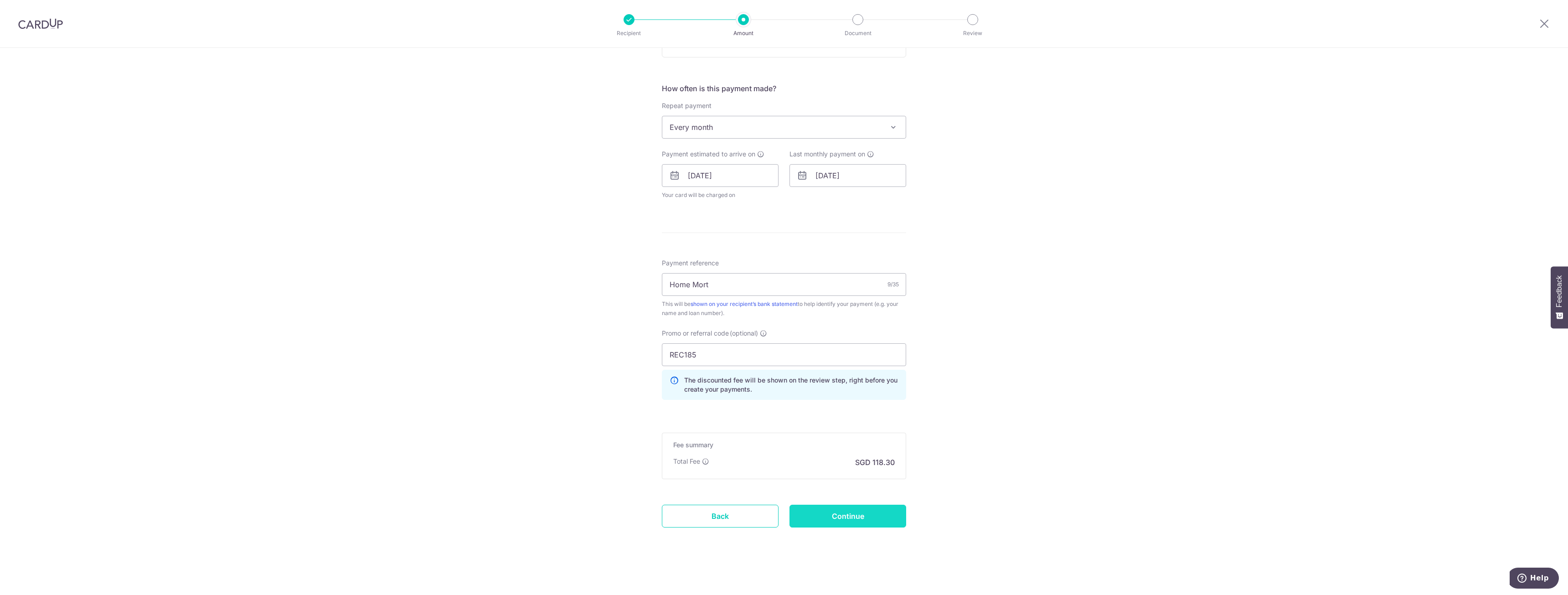
scroll to position [319, 0]
click at [836, 514] on input "Continue" at bounding box center [848, 515] width 117 height 23
type input "4,500.00"
type input "Update Schedule"
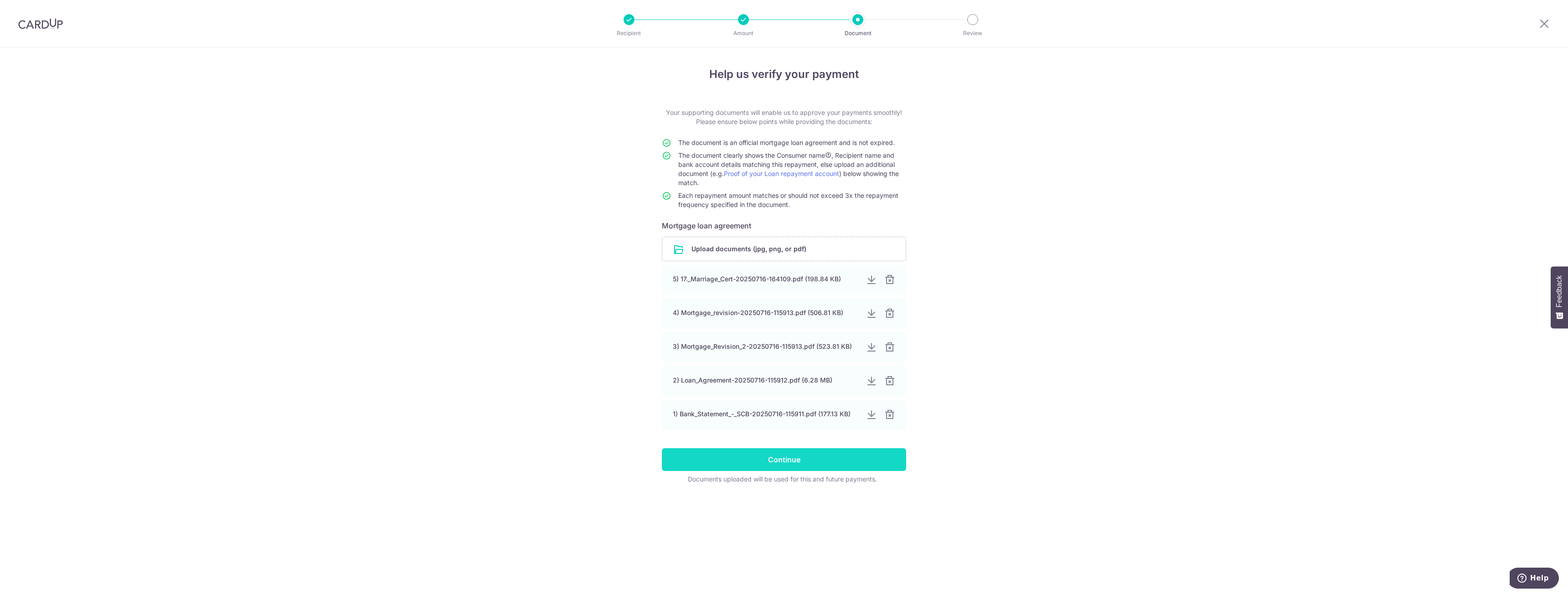
click at [809, 458] on input "Continue" at bounding box center [784, 459] width 245 height 23
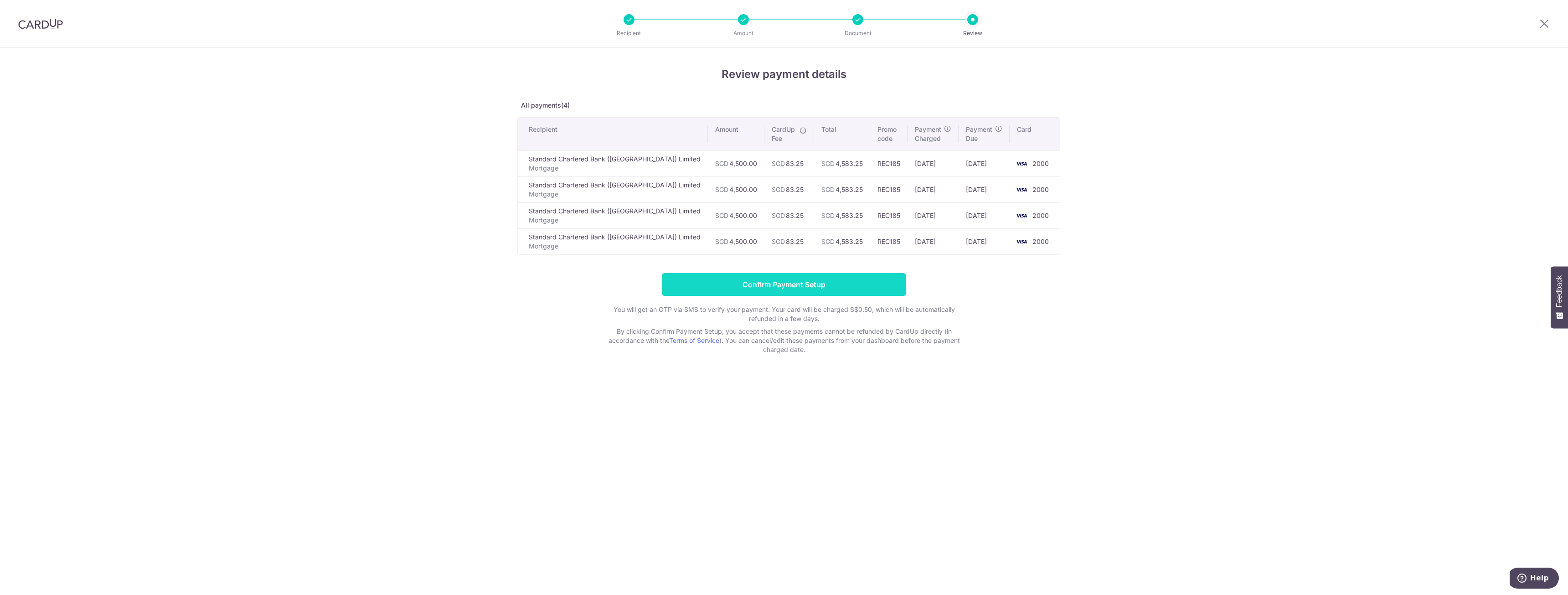
click at [728, 282] on input "Confirm Payment Setup" at bounding box center [784, 284] width 245 height 23
